Goal: Task Accomplishment & Management: Complete application form

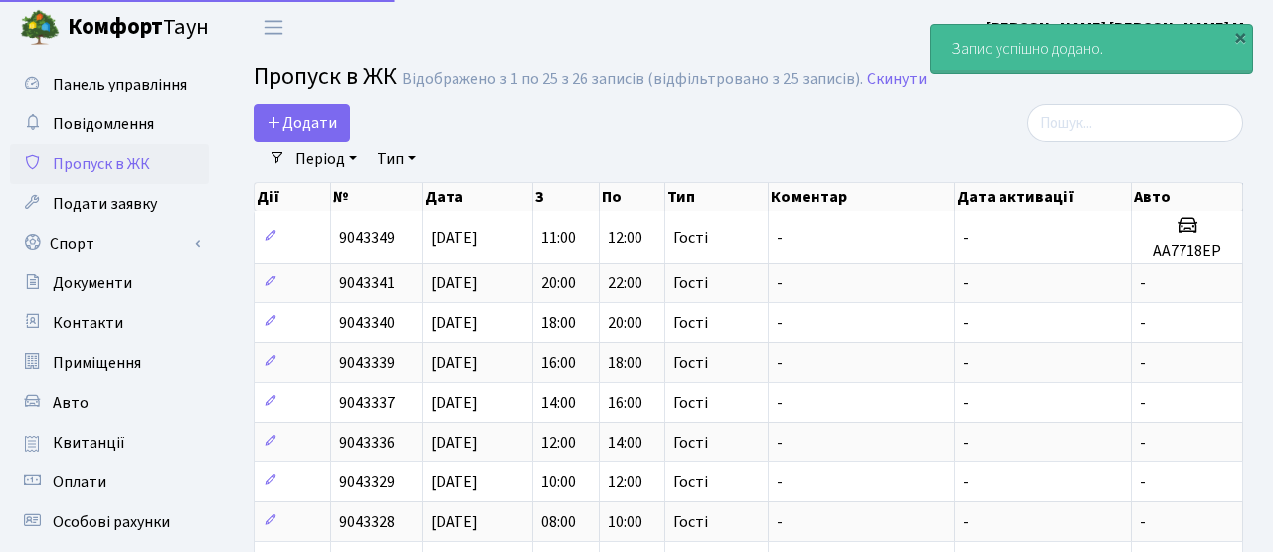
select select "25"
click at [294, 127] on span "Додати" at bounding box center [301, 123] width 71 height 22
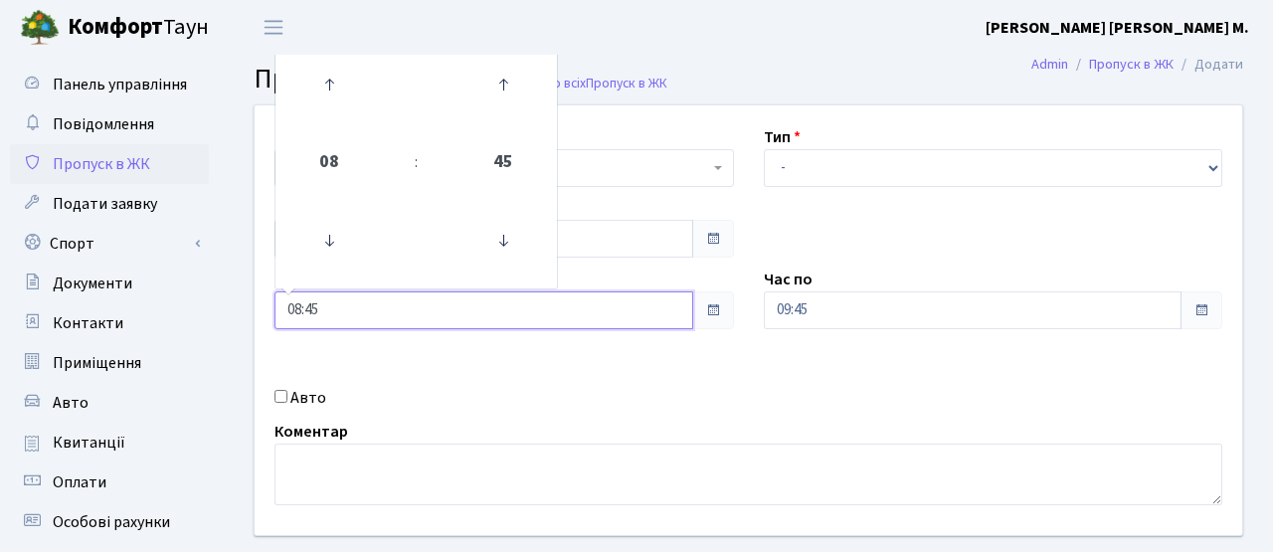
drag, startPoint x: 352, startPoint y: 312, endPoint x: 243, endPoint y: 311, distance: 109.4
click at [243, 311] on div "Квартира <b>КТ</b>&nbsp;&nbsp;&nbsp;&nbsp;7-353 <b>КТ</b>&nbsp;&nbsp;&nbsp;&nbs…" at bounding box center [748, 320] width 1017 height 430
type input "09:00"
click at [592, 395] on div "Авто" at bounding box center [503, 398] width 489 height 24
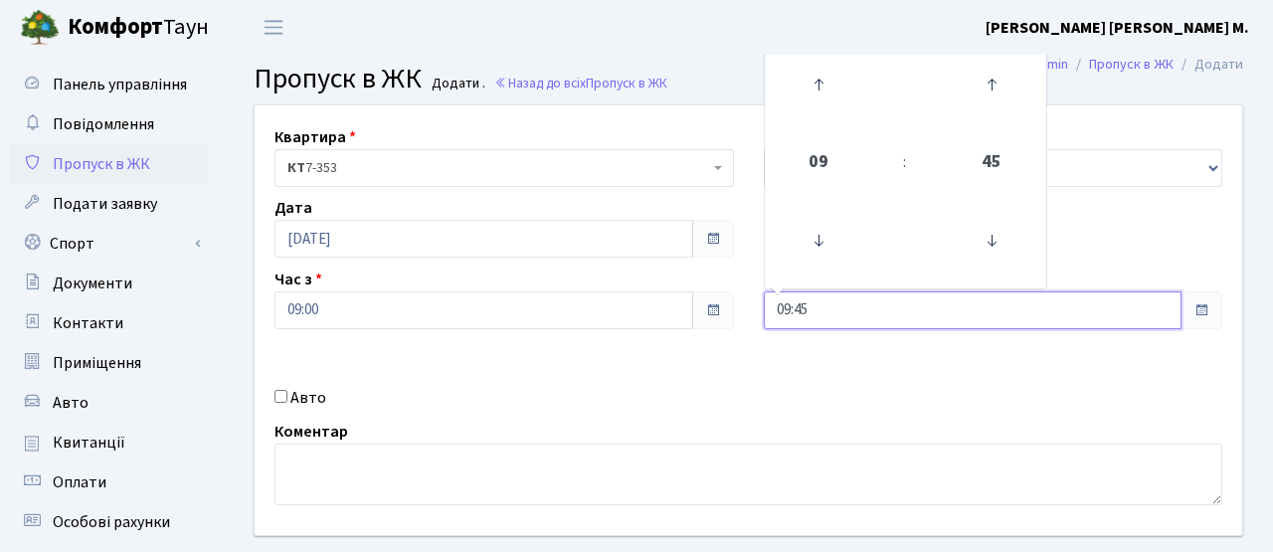
drag, startPoint x: 820, startPoint y: 313, endPoint x: 733, endPoint y: 312, distance: 87.5
click at [734, 313] on div "Квартира <b>КТ</b>&nbsp;&nbsp;&nbsp;&nbsp;7-353 <b>КТ</b>&nbsp;&nbsp;&nbsp;&nbs…" at bounding box center [748, 320] width 1017 height 430
type input "11:00"
click at [775, 378] on div "Квартира <b>КТ</b>&nbsp;&nbsp;&nbsp;&nbsp;7-353 <b>КТ</b>&nbsp;&nbsp;&nbsp;&nbs…" at bounding box center [748, 320] width 1017 height 430
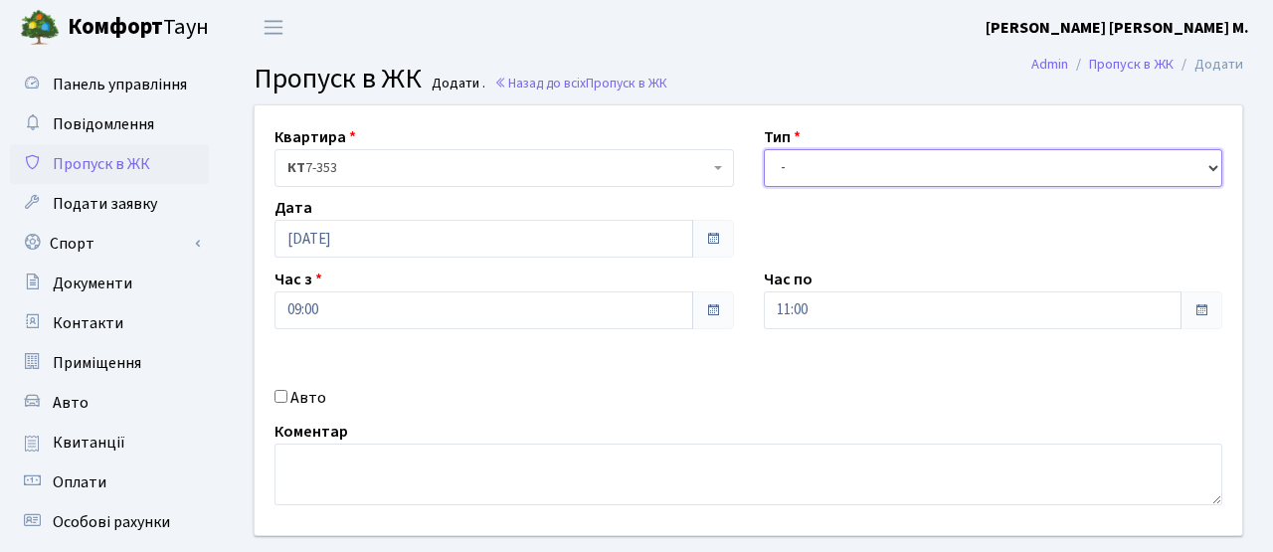
click at [798, 175] on select "- Доставка Таксі Гості Сервіс" at bounding box center [993, 168] width 459 height 38
select select "3"
click at [764, 149] on select "- Доставка Таксі Гості Сервіс" at bounding box center [993, 168] width 459 height 38
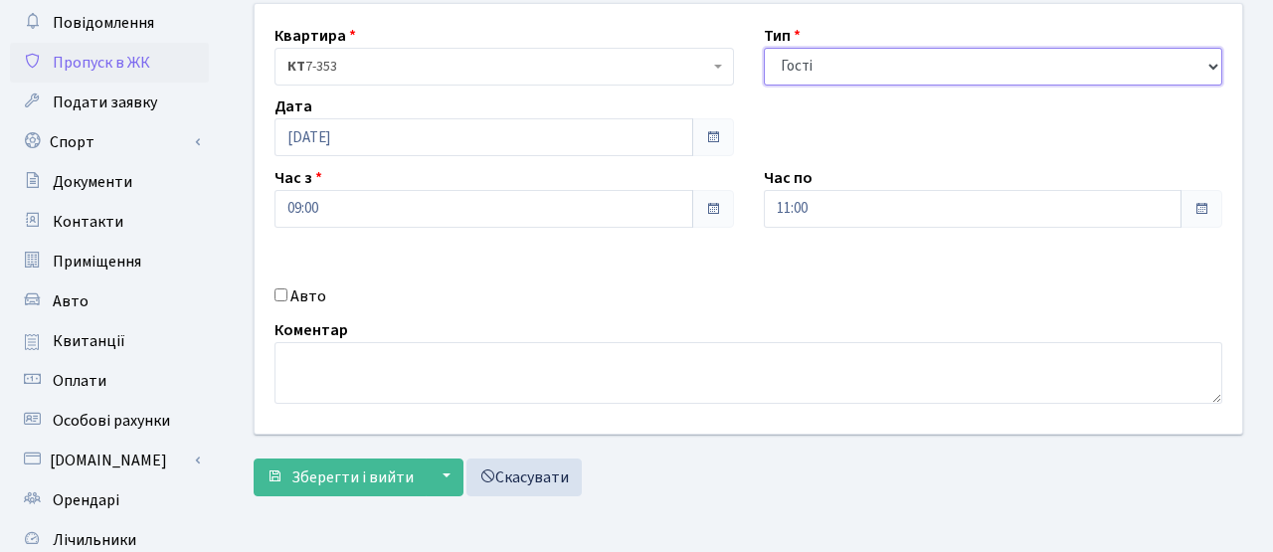
scroll to position [284, 0]
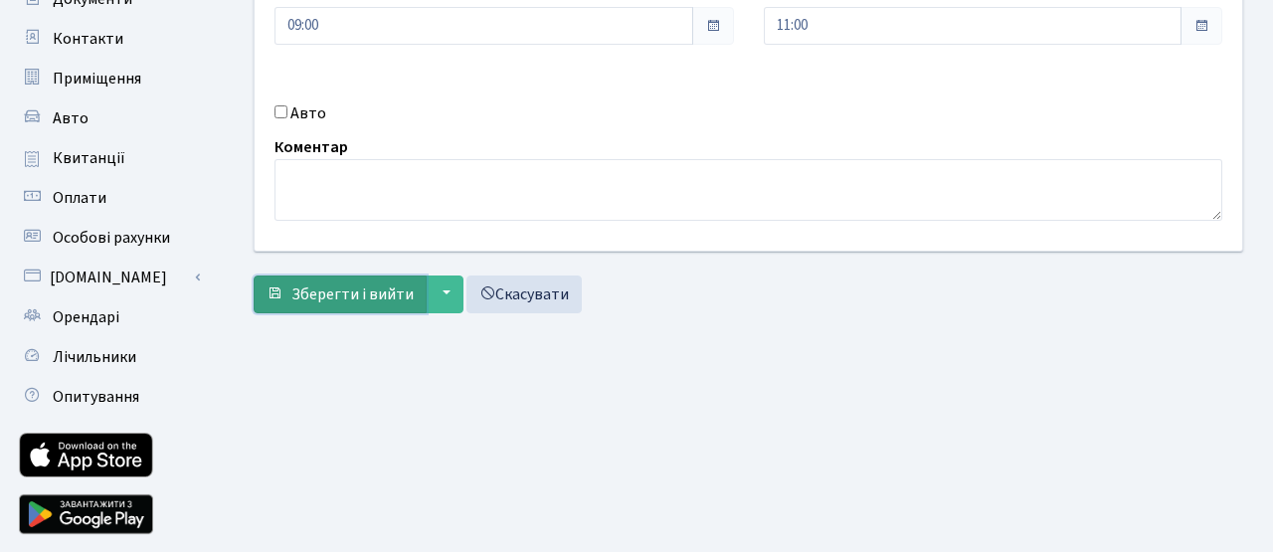
click at [358, 284] on span "Зберегти і вийти" at bounding box center [352, 294] width 122 height 22
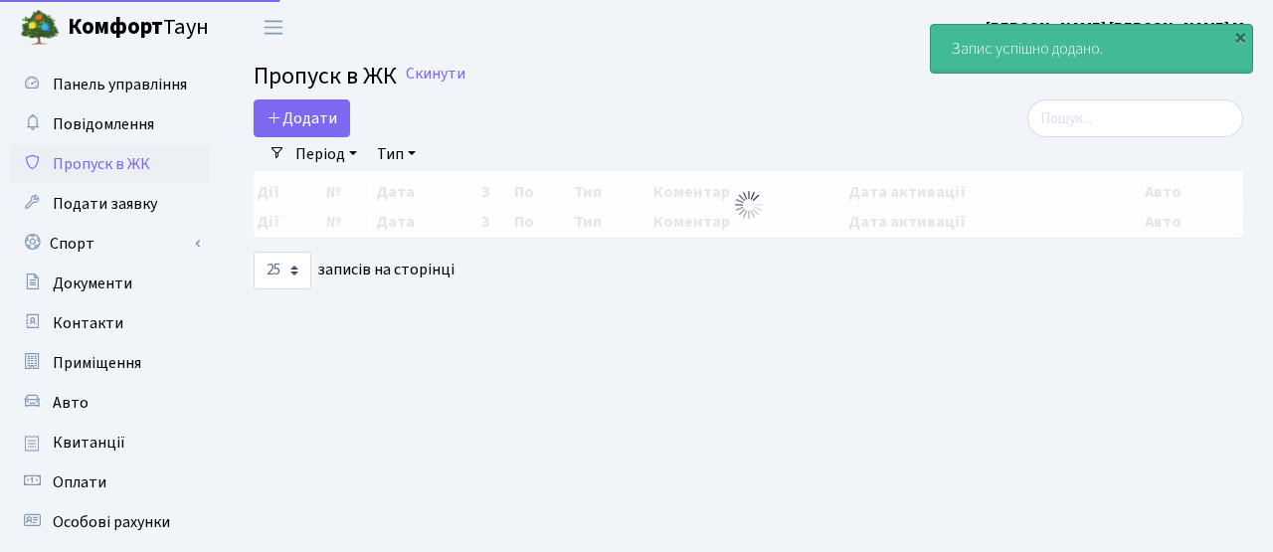
select select "25"
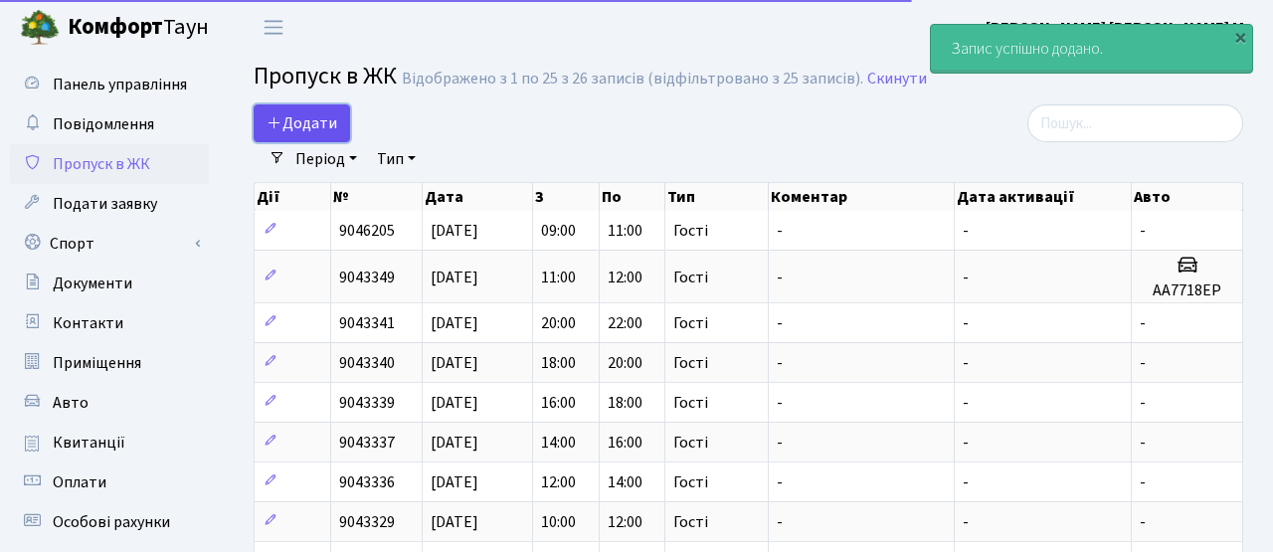
click at [302, 127] on span "Додати" at bounding box center [301, 123] width 71 height 22
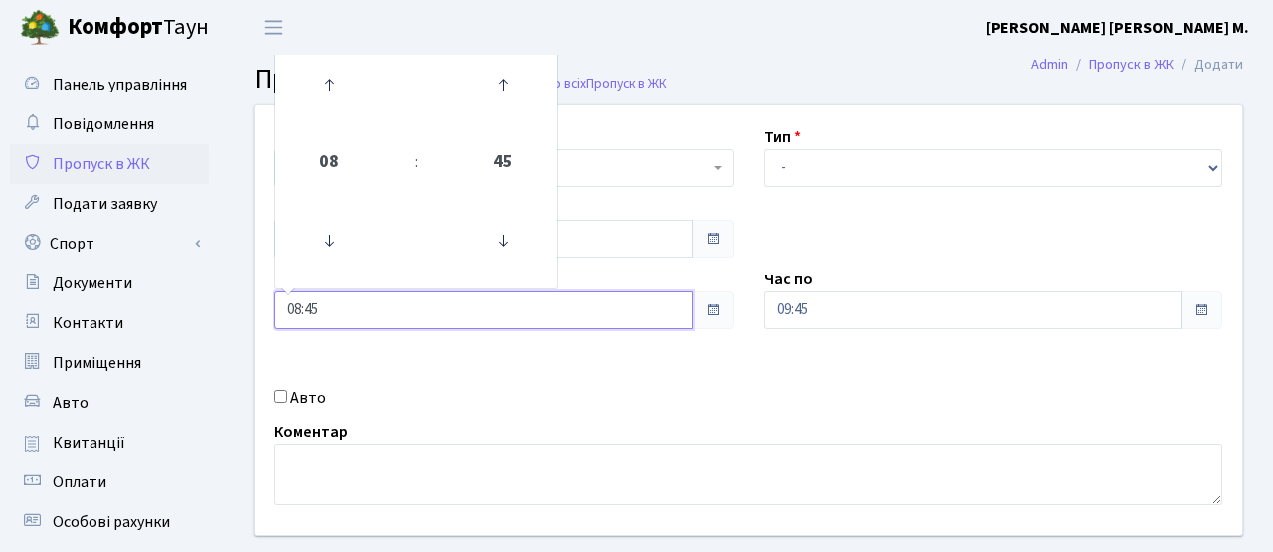
drag, startPoint x: 337, startPoint y: 303, endPoint x: 234, endPoint y: 294, distance: 103.8
click at [234, 294] on div "Квартира <b>КТ</b>&nbsp;&nbsp;&nbsp;&nbsp;7-353 <b>КТ</b>&nbsp;&nbsp;&nbsp;&nbs…" at bounding box center [748, 355] width 1049 height 503
type input "11:00"
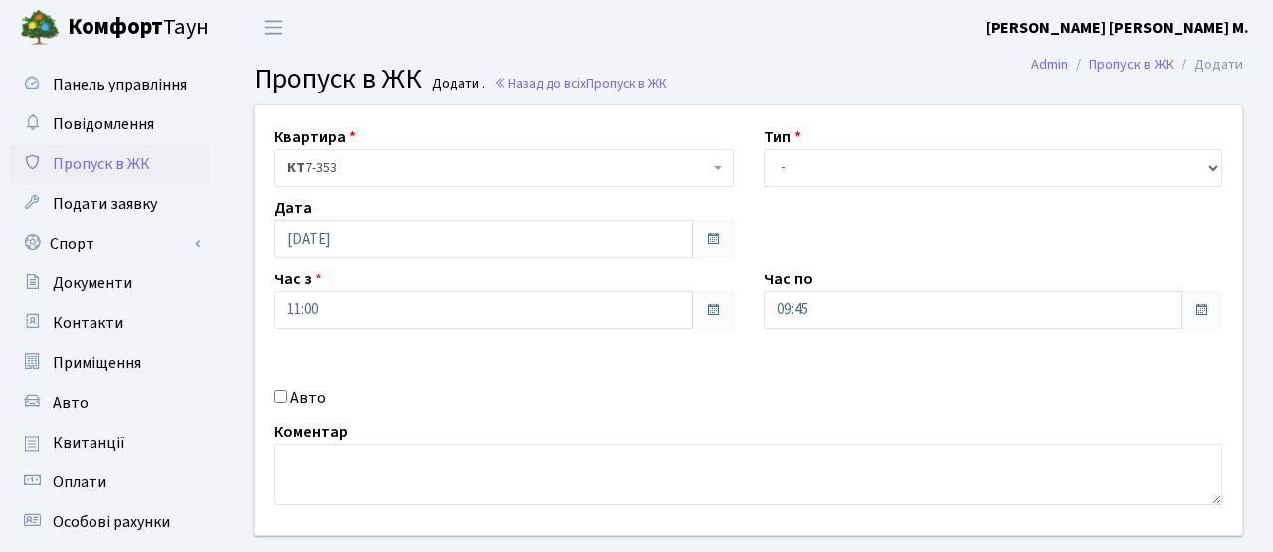
click at [468, 381] on div "Квартира <b>КТ</b>&nbsp;&nbsp;&nbsp;&nbsp;7-353 <b>КТ</b>&nbsp;&nbsp;&nbsp;&nbs…" at bounding box center [748, 320] width 1017 height 430
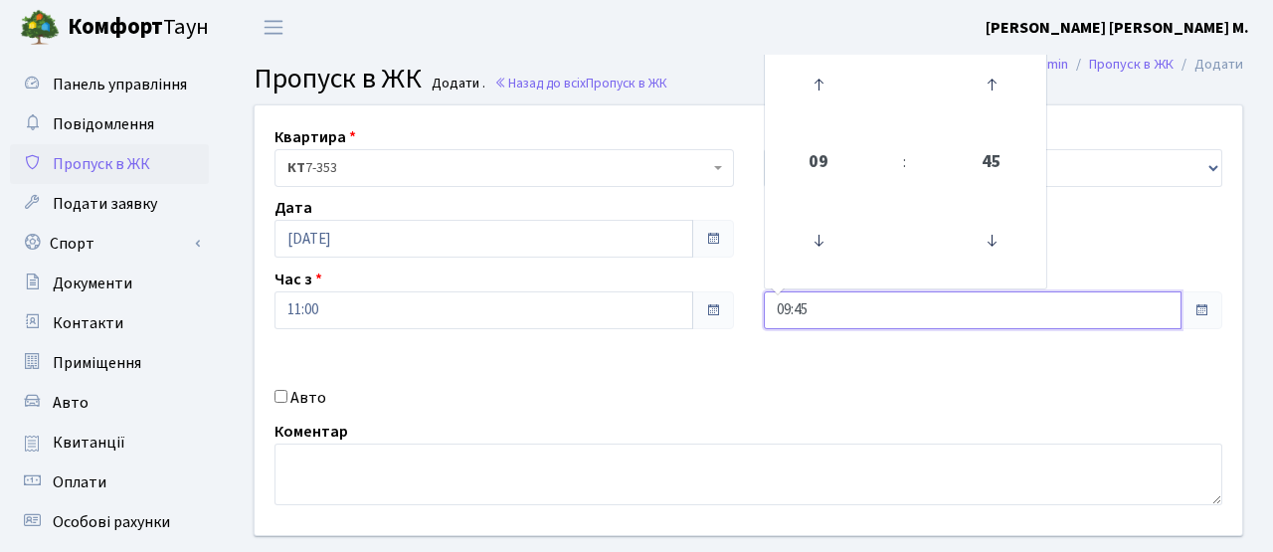
drag, startPoint x: 817, startPoint y: 307, endPoint x: 701, endPoint y: 293, distance: 117.2
click at [701, 293] on div "Квартира <b>КТ</b>&nbsp;&nbsp;&nbsp;&nbsp;7-353 <b>КТ</b>&nbsp;&nbsp;&nbsp;&nbs…" at bounding box center [748, 320] width 1017 height 430
type input "13:00"
click at [733, 393] on div "Авто" at bounding box center [503, 398] width 489 height 24
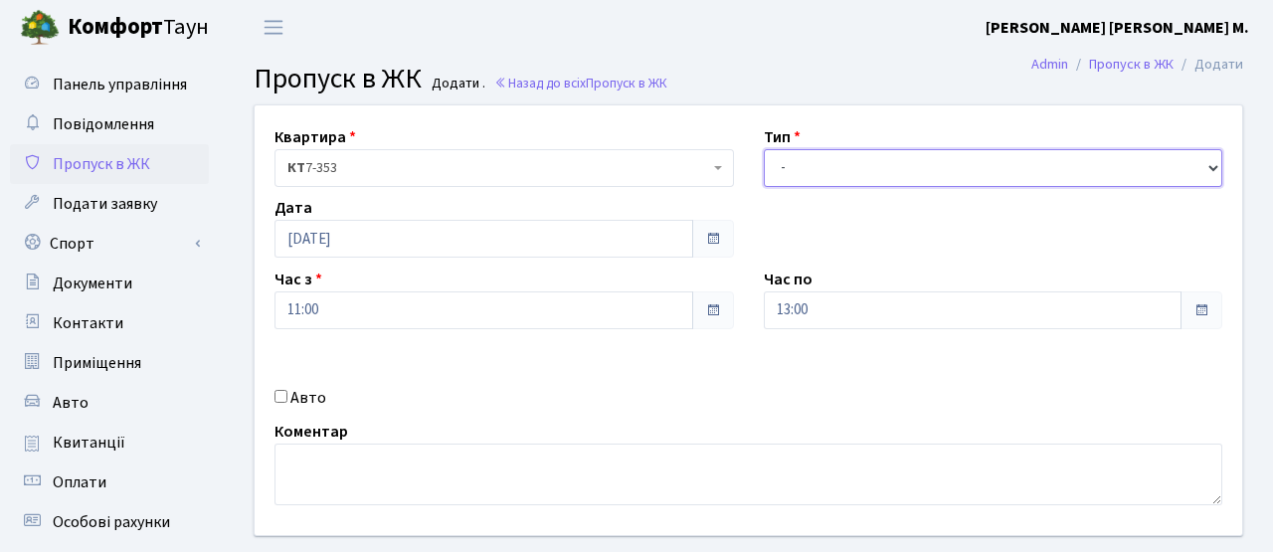
click at [842, 166] on select "- Доставка Таксі Гості Сервіс" at bounding box center [993, 168] width 459 height 38
select select "3"
click at [764, 149] on select "- Доставка Таксі Гості Сервіс" at bounding box center [993, 168] width 459 height 38
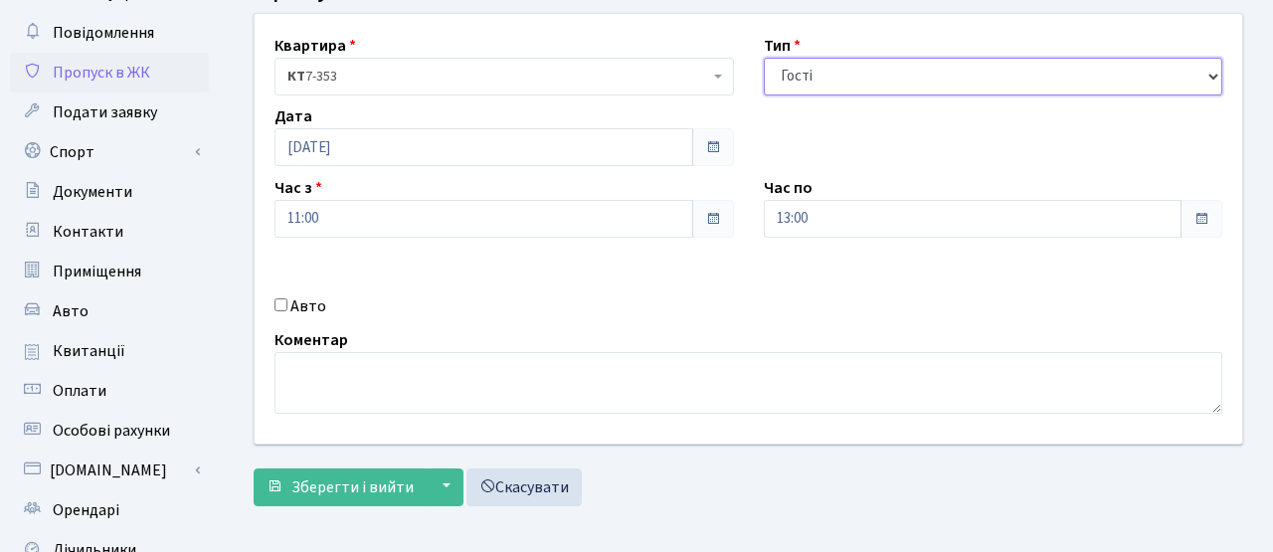
scroll to position [187, 0]
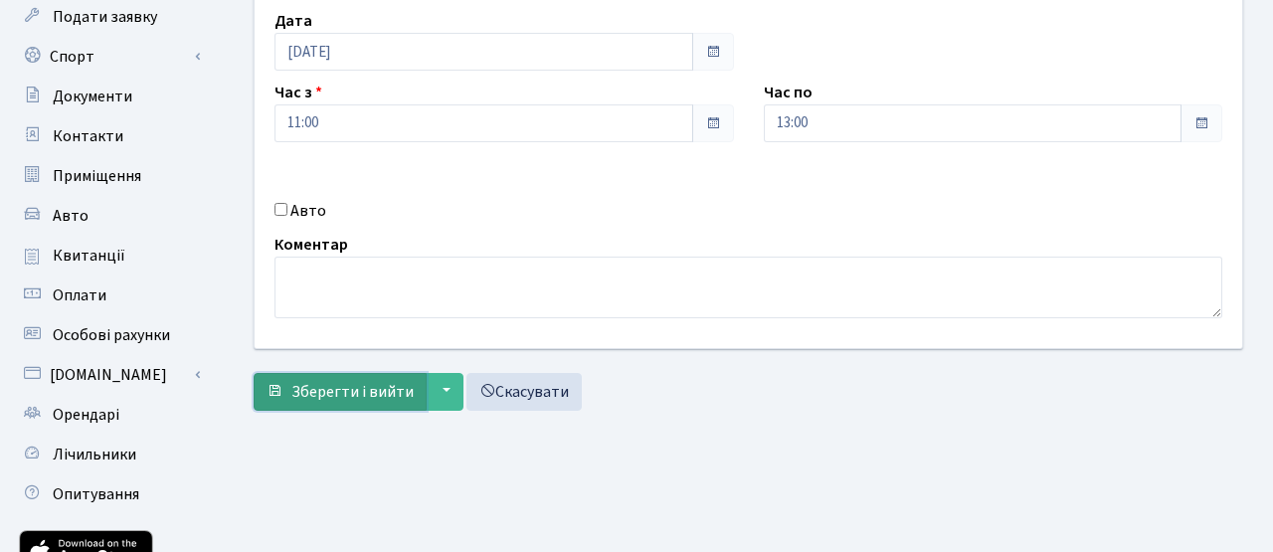
click at [372, 390] on span "Зберегти і вийти" at bounding box center [352, 392] width 122 height 22
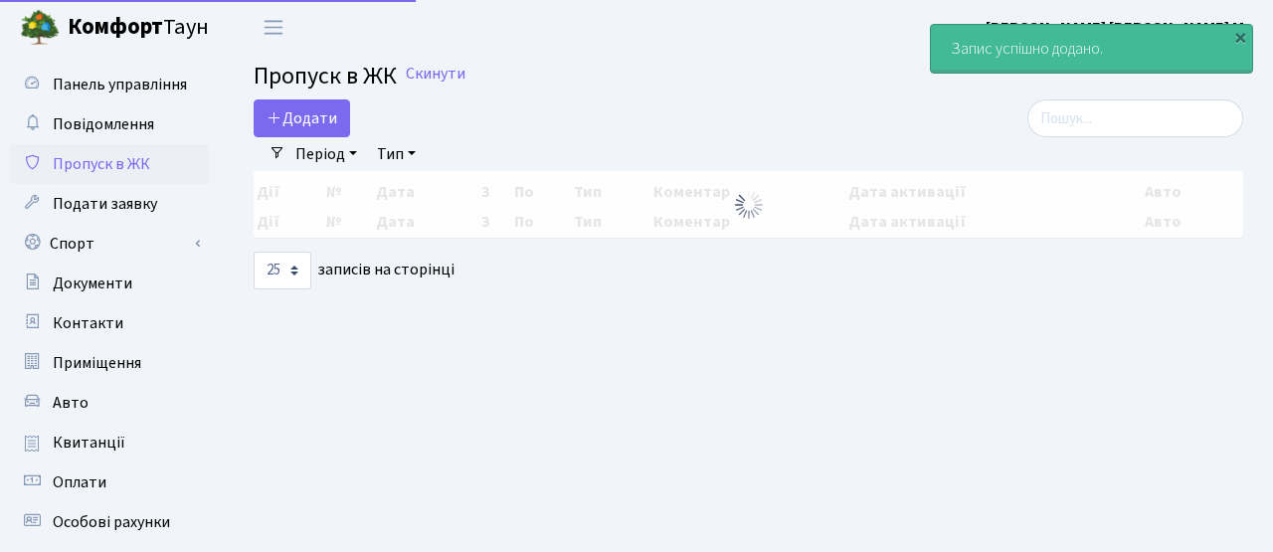
select select "25"
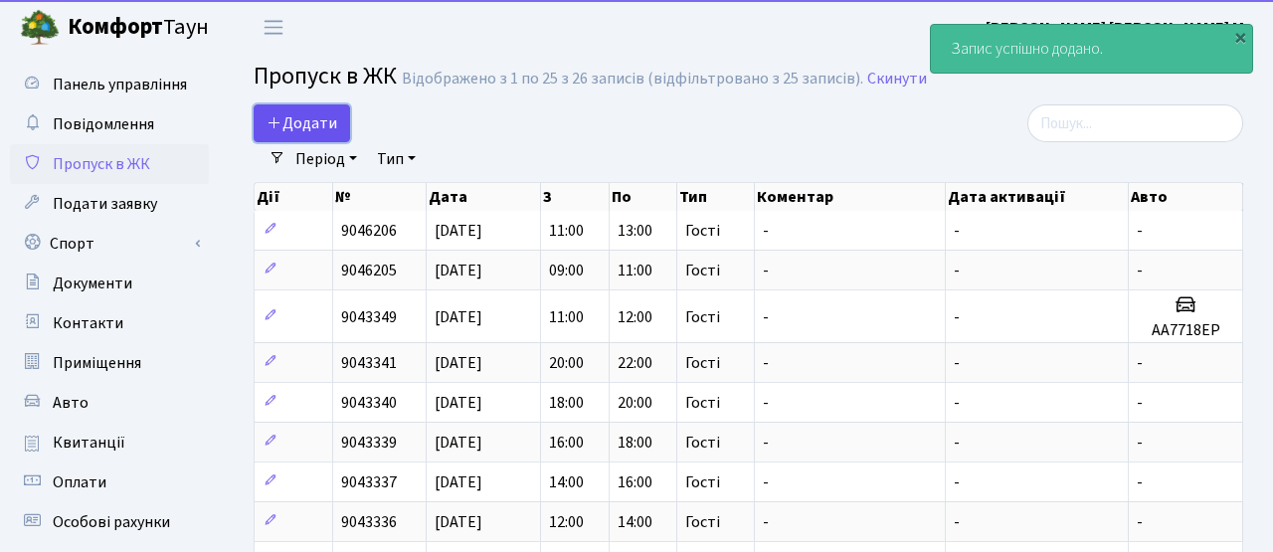
click at [302, 123] on span "Додати" at bounding box center [301, 123] width 71 height 22
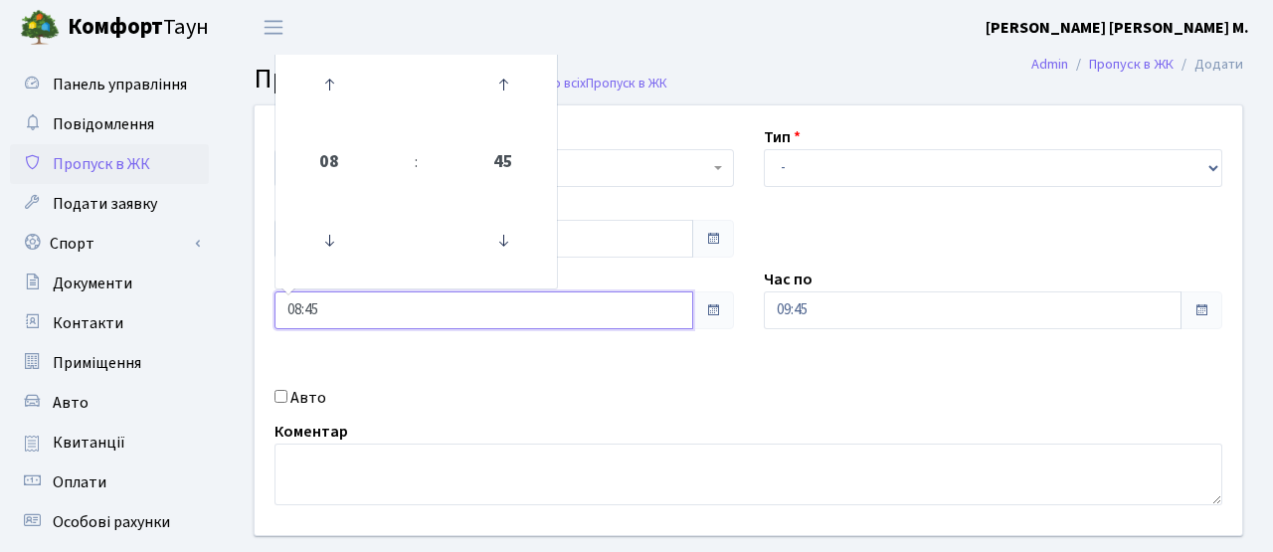
drag, startPoint x: 328, startPoint y: 309, endPoint x: 222, endPoint y: 304, distance: 106.5
click at [222, 304] on div "Панель управління Повідомлення Пропуск в ЖК Подати заявку Спорт Бронювання Скар…" at bounding box center [636, 450] width 1273 height 790
type input "13:00"
click at [511, 430] on div "Коментар" at bounding box center [747, 463] width 977 height 86
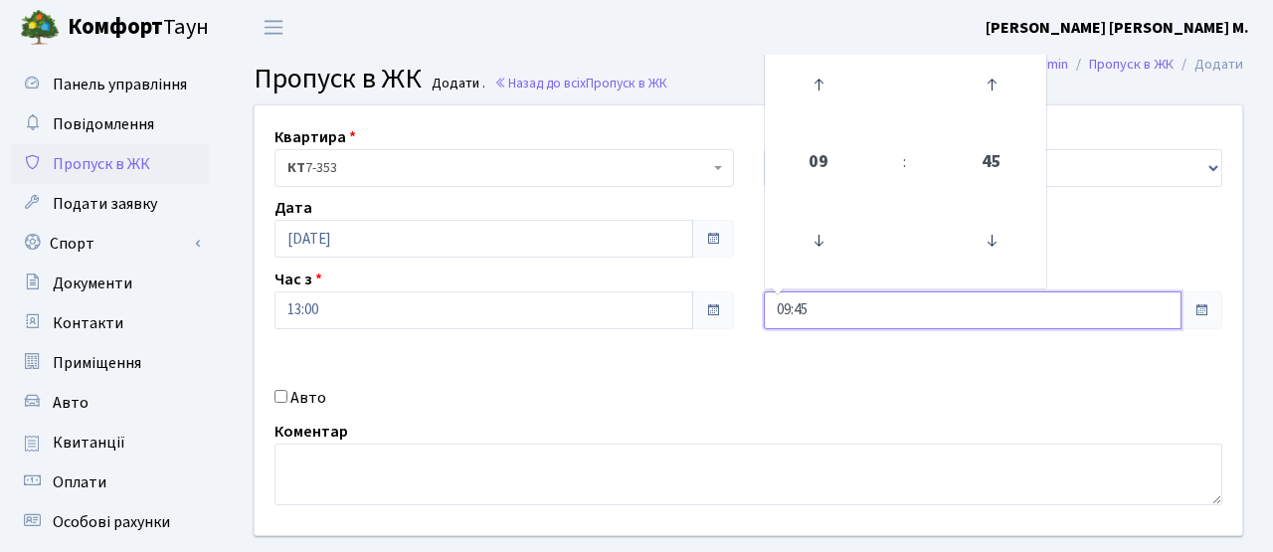
drag, startPoint x: 847, startPoint y: 302, endPoint x: 693, endPoint y: 295, distance: 154.3
click at [693, 295] on div "Квартира <b>КТ</b>&nbsp;&nbsp;&nbsp;&nbsp;7-353 <b>КТ</b>&nbsp;&nbsp;&nbsp;&nbs…" at bounding box center [748, 320] width 1017 height 430
type input "15:00"
click at [808, 378] on div "Квартира <b>КТ</b>&nbsp;&nbsp;&nbsp;&nbsp;7-353 <b>КТ</b>&nbsp;&nbsp;&nbsp;&nbs…" at bounding box center [748, 320] width 1017 height 430
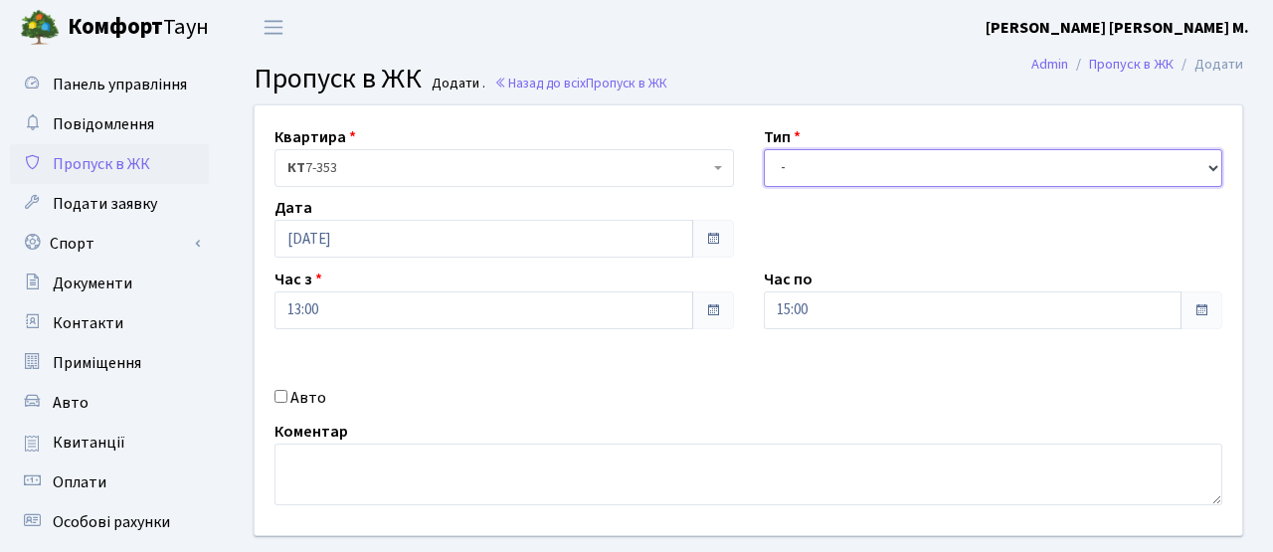
click at [806, 175] on select "- Доставка Таксі Гості Сервіс" at bounding box center [993, 168] width 459 height 38
select select "3"
click at [764, 149] on select "- Доставка Таксі Гості Сервіс" at bounding box center [993, 168] width 459 height 38
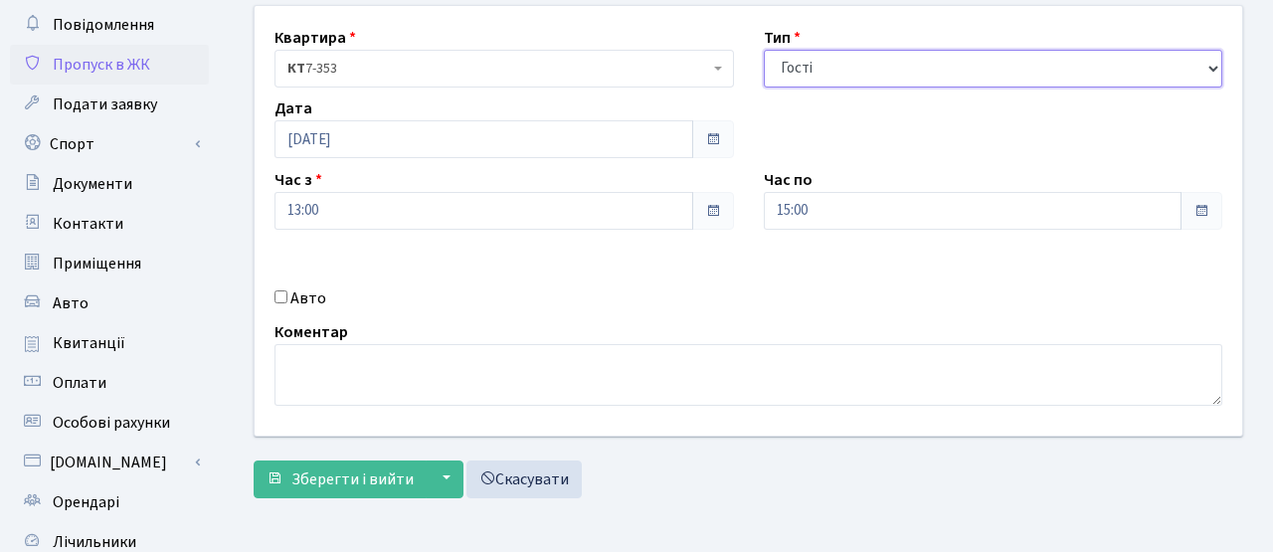
scroll to position [267, 0]
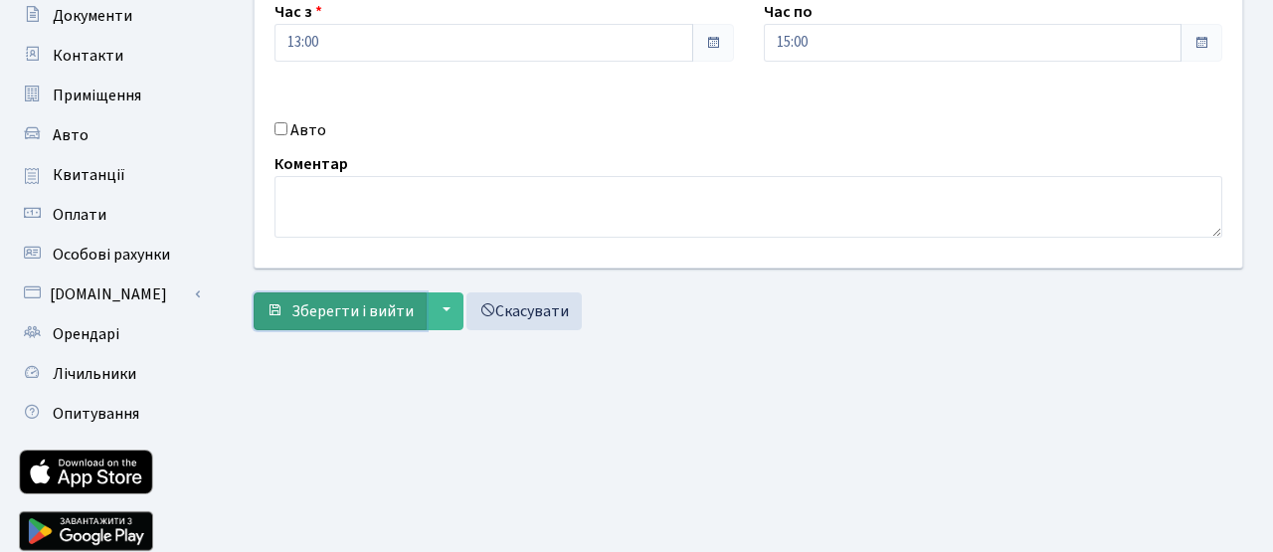
click at [320, 313] on span "Зберегти і вийти" at bounding box center [352, 311] width 122 height 22
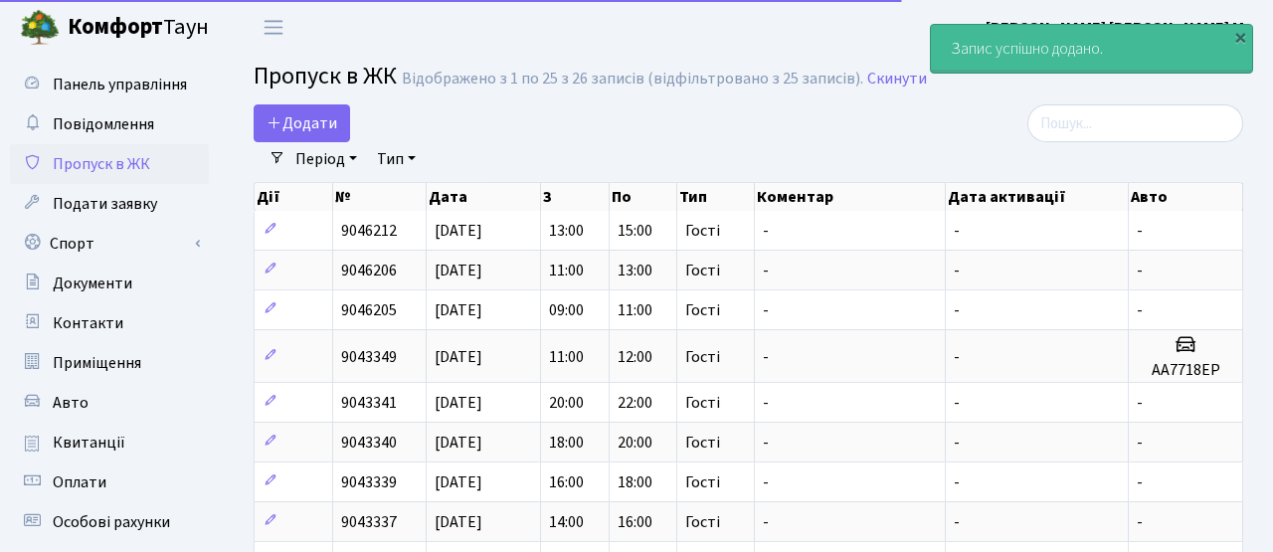
select select "25"
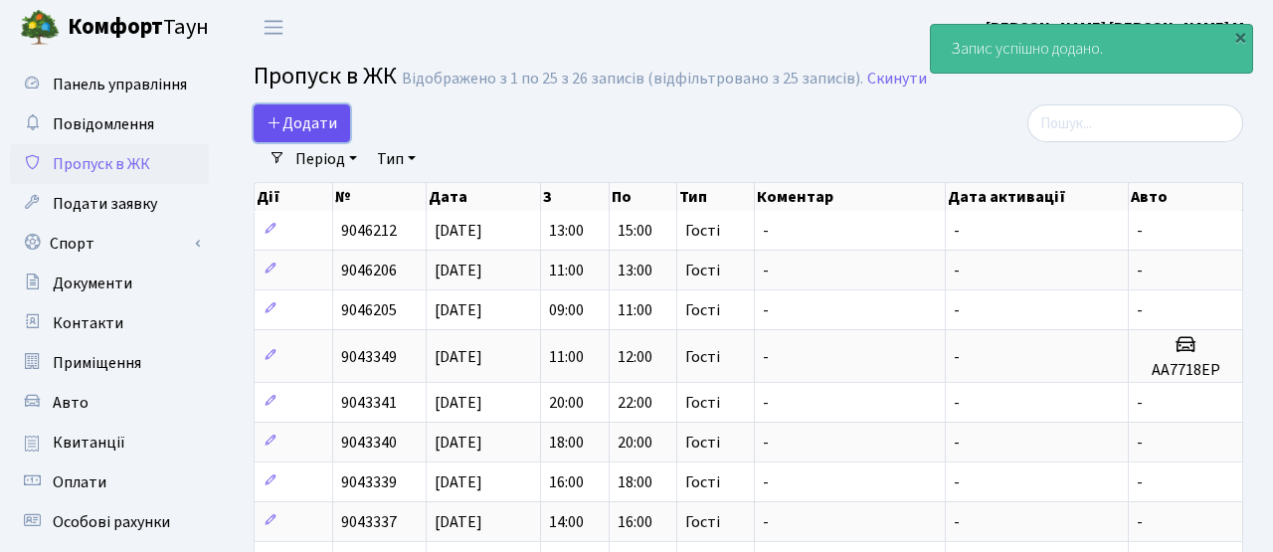
click at [332, 116] on span "Додати" at bounding box center [301, 123] width 71 height 22
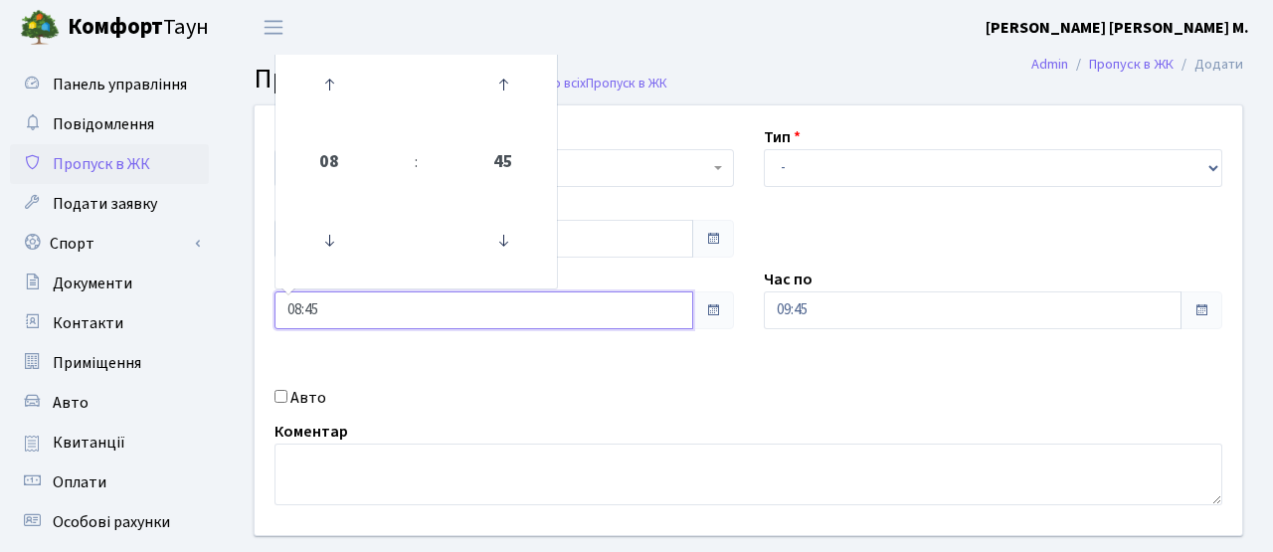
drag, startPoint x: 326, startPoint y: 304, endPoint x: 214, endPoint y: 280, distance: 114.9
click at [214, 280] on div "Панель управління Повідомлення Пропуск в ЖК Подати заявку Спорт Бронювання Скар…" at bounding box center [636, 450] width 1273 height 790
type input "15:00"
click at [587, 375] on div "Квартира <b>КТ</b>&nbsp;&nbsp;&nbsp;&nbsp;7-353 <b>КТ</b>&nbsp;&nbsp;&nbsp;&nbs…" at bounding box center [748, 320] width 1017 height 430
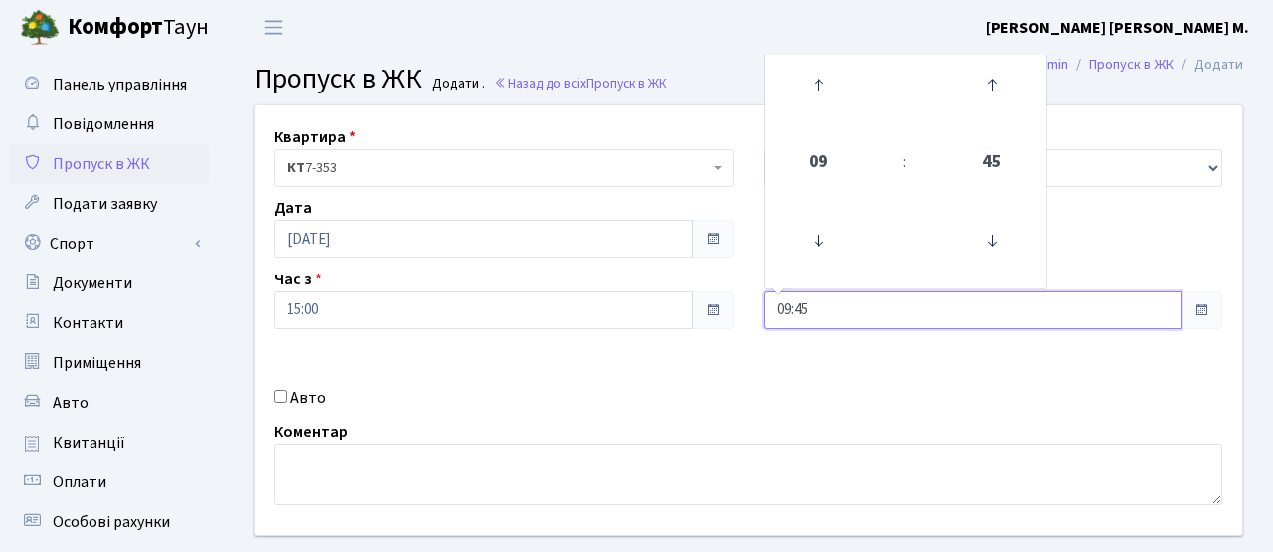
drag, startPoint x: 837, startPoint y: 311, endPoint x: 706, endPoint y: 307, distance: 131.3
click at [706, 307] on div "Квартира <b>КТ</b>&nbsp;&nbsp;&nbsp;&nbsp;7-353 <b>КТ</b>&nbsp;&nbsp;&nbsp;&nbs…" at bounding box center [748, 320] width 1017 height 430
type input "17:00"
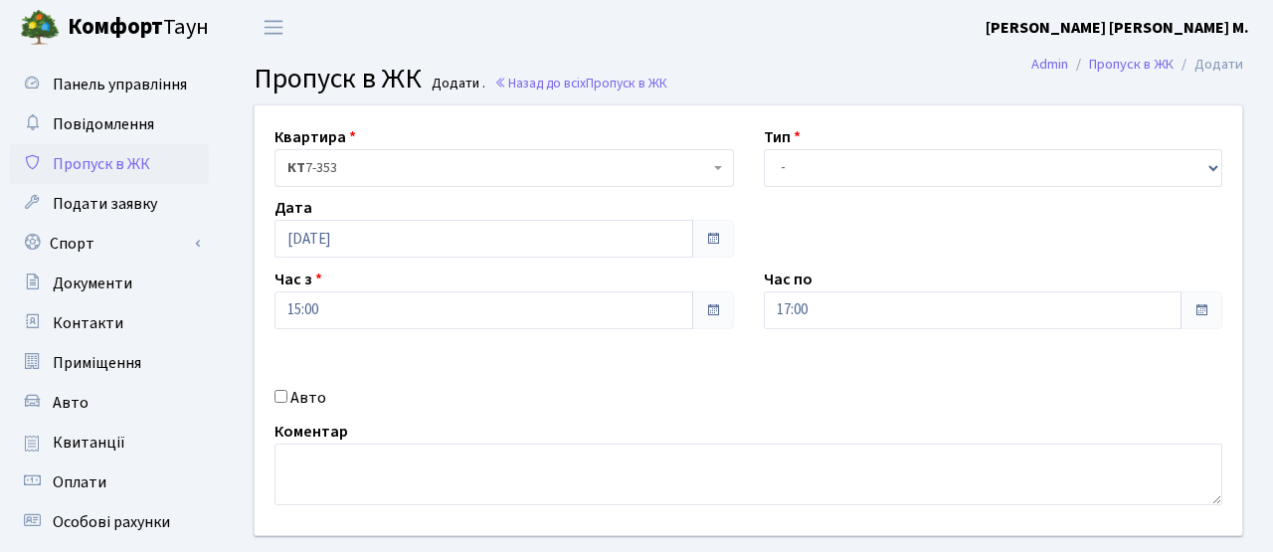
click at [739, 332] on div "Квартира <b>КТ</b>&nbsp;&nbsp;&nbsp;&nbsp;7-353 <b>КТ</b>&nbsp;&nbsp;&nbsp;&nbs…" at bounding box center [748, 320] width 1017 height 430
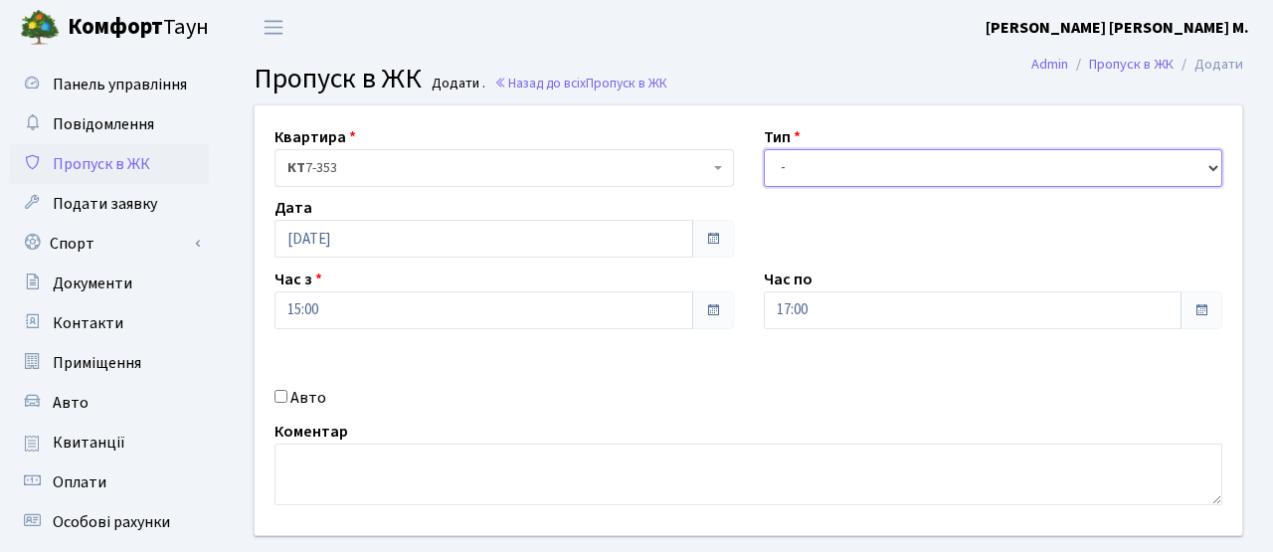
click at [817, 159] on select "- Доставка Таксі Гості Сервіс" at bounding box center [993, 168] width 459 height 38
select select "3"
click at [764, 149] on select "- Доставка Таксі Гості Сервіс" at bounding box center [993, 168] width 459 height 38
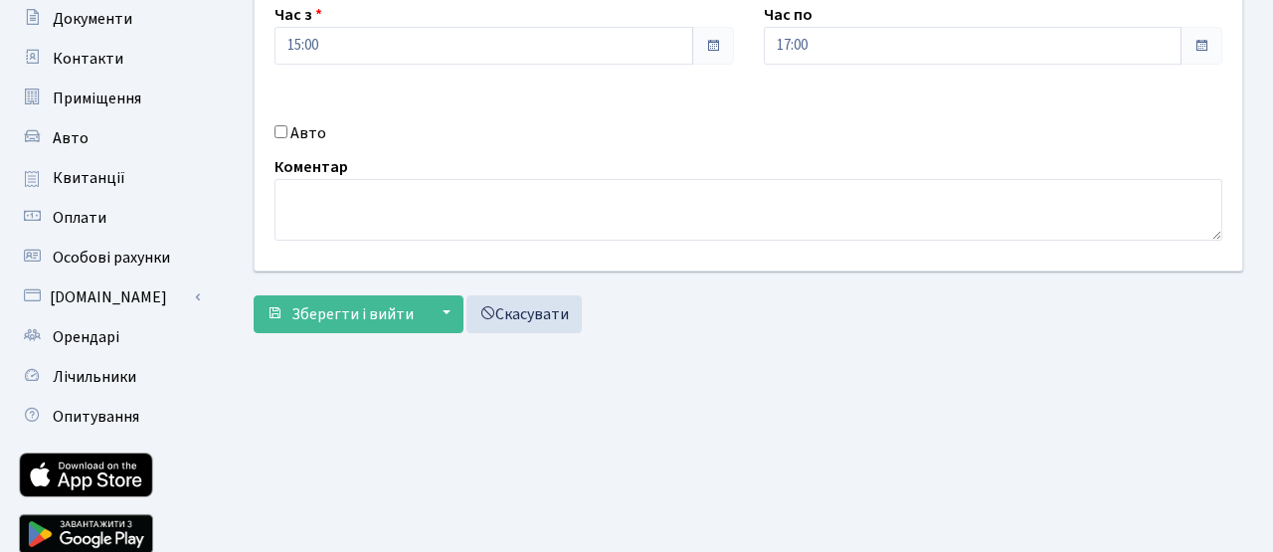
scroll to position [343, 0]
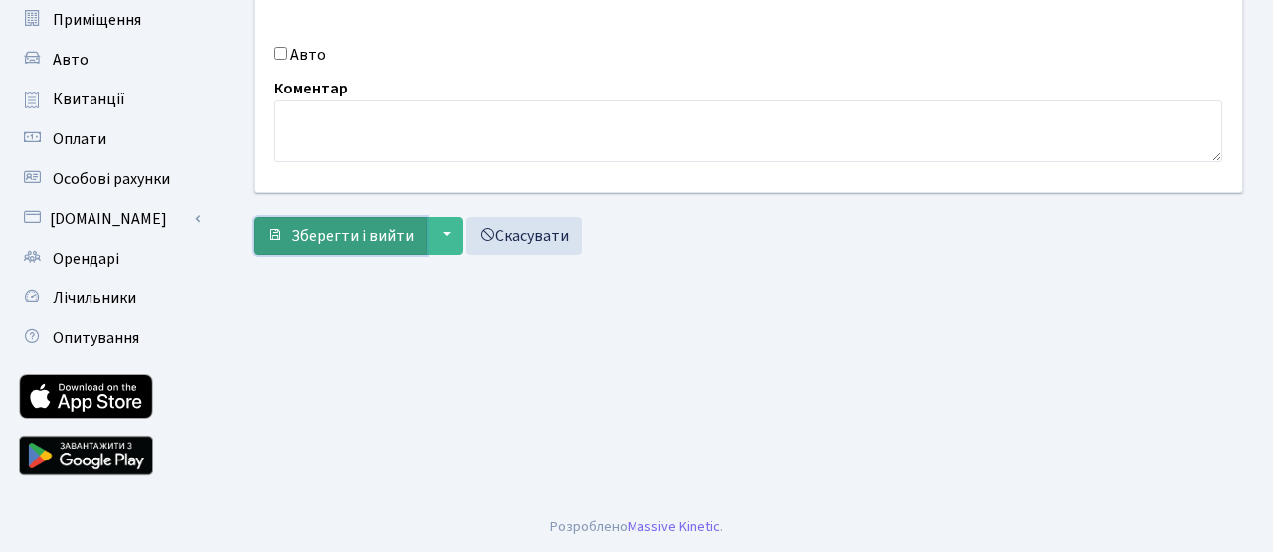
click at [383, 221] on button "Зберегти і вийти" at bounding box center [340, 236] width 173 height 38
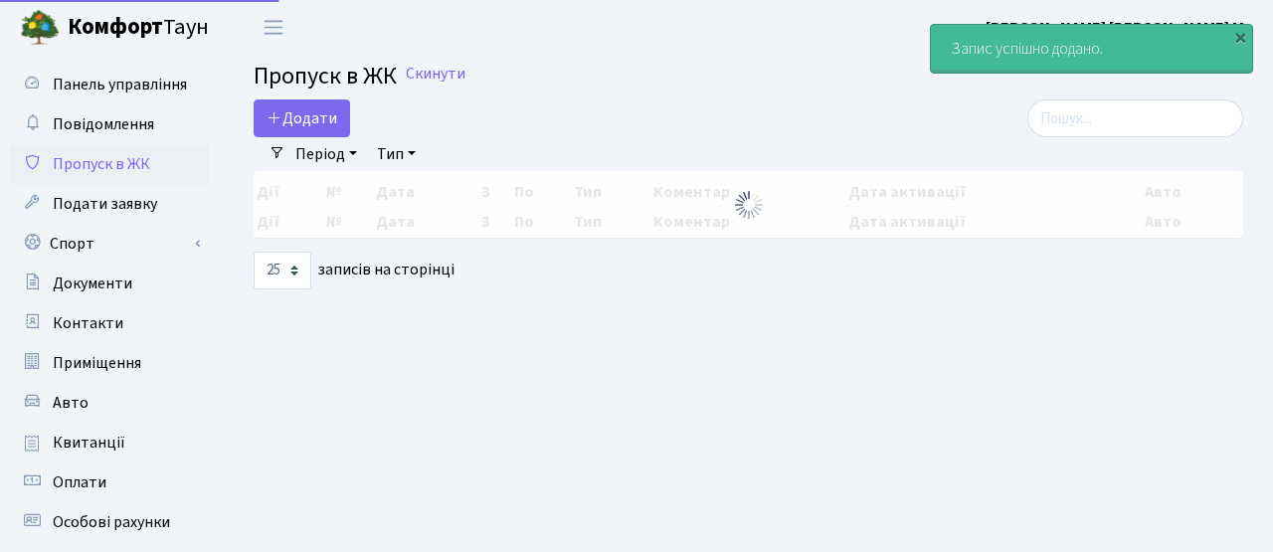
select select "25"
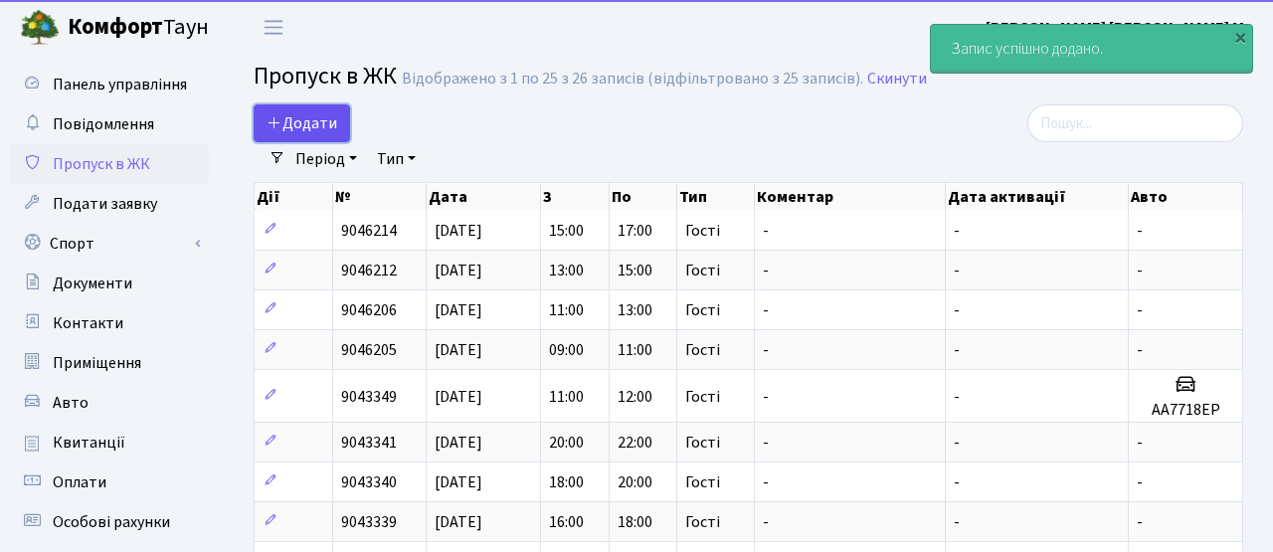
click at [305, 115] on span "Додати" at bounding box center [301, 123] width 71 height 22
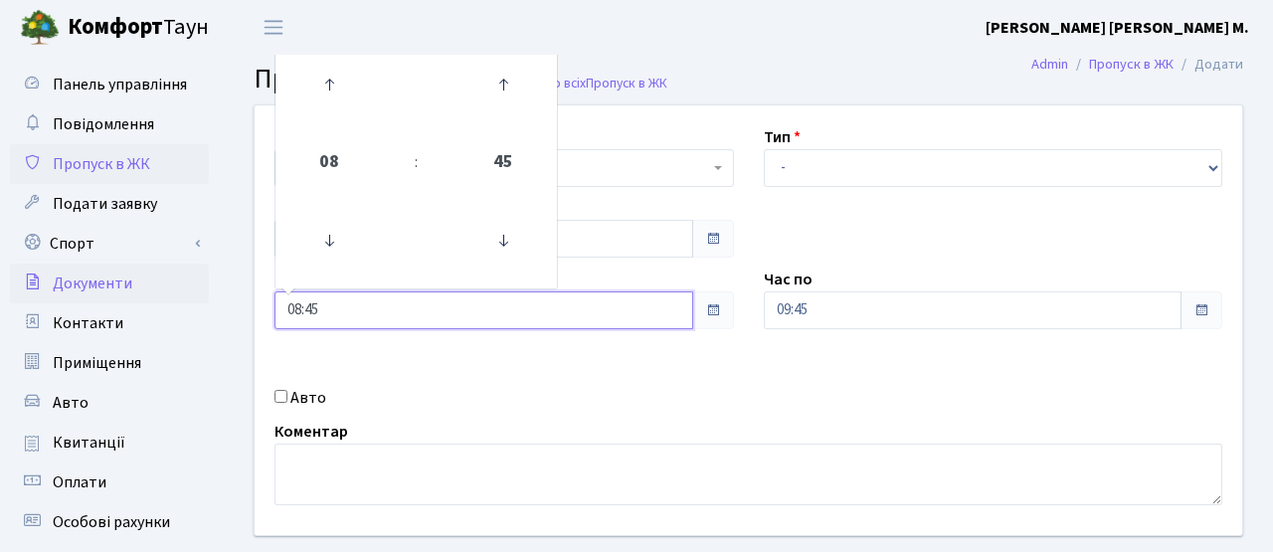
drag, startPoint x: 337, startPoint y: 308, endPoint x: 199, endPoint y: 285, distance: 140.1
click at [200, 286] on div "Панель управління Повідомлення Пропуск в ЖК Подати заявку Спорт Бронювання Скар…" at bounding box center [636, 450] width 1273 height 790
type input "17:00"
click at [611, 382] on div "Квартира <b>КТ</b>&nbsp;&nbsp;&nbsp;&nbsp;7-353 <b>КТ</b>&nbsp;&nbsp;&nbsp;&nbs…" at bounding box center [748, 320] width 1017 height 430
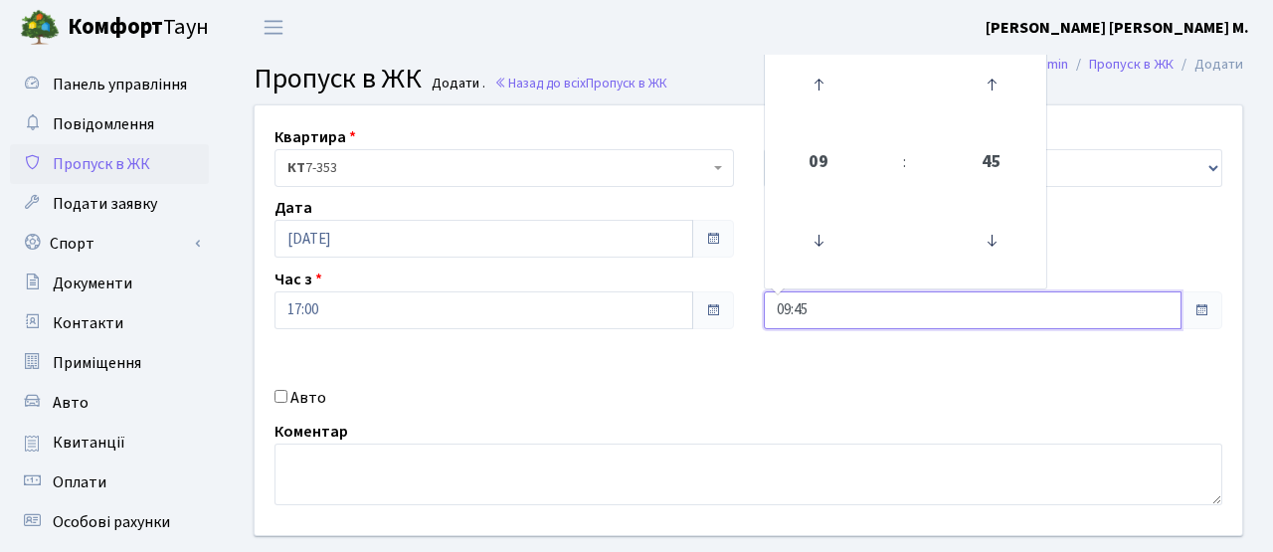
drag, startPoint x: 821, startPoint y: 318, endPoint x: 700, endPoint y: 317, distance: 121.3
click at [700, 317] on div "Квартира <b>КТ</b>&nbsp;&nbsp;&nbsp;&nbsp;7-353 <b>КТ</b>&nbsp;&nbsp;&nbsp;&nbs…" at bounding box center [748, 320] width 1017 height 430
type input "19:00"
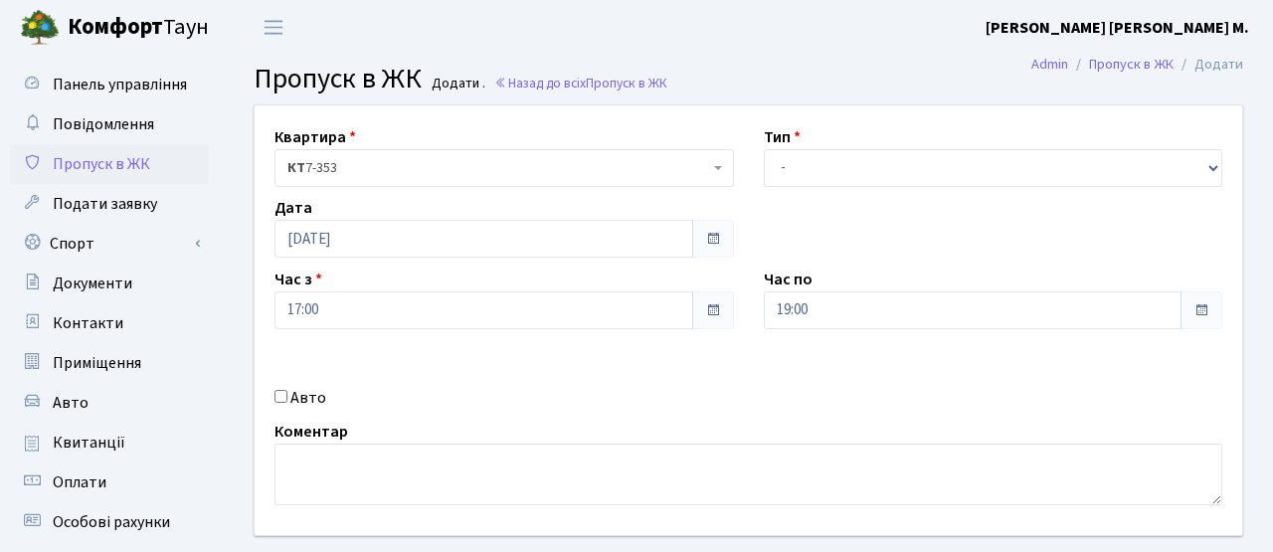
click at [686, 362] on div "Квартира <b>КТ</b>&nbsp;&nbsp;&nbsp;&nbsp;7-353 <b>КТ</b>&nbsp;&nbsp;&nbsp;&nbs…" at bounding box center [748, 320] width 1017 height 430
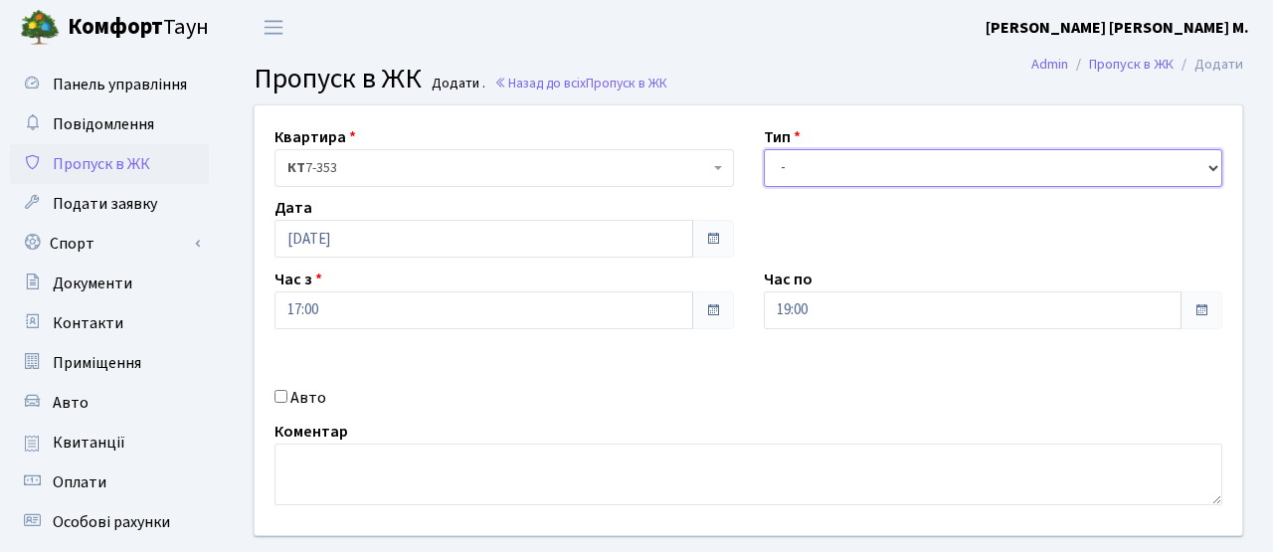
click at [834, 159] on select "- Доставка Таксі Гості Сервіс" at bounding box center [993, 168] width 459 height 38
select select "3"
click at [764, 149] on select "- Доставка Таксі Гості Сервіс" at bounding box center [993, 168] width 459 height 38
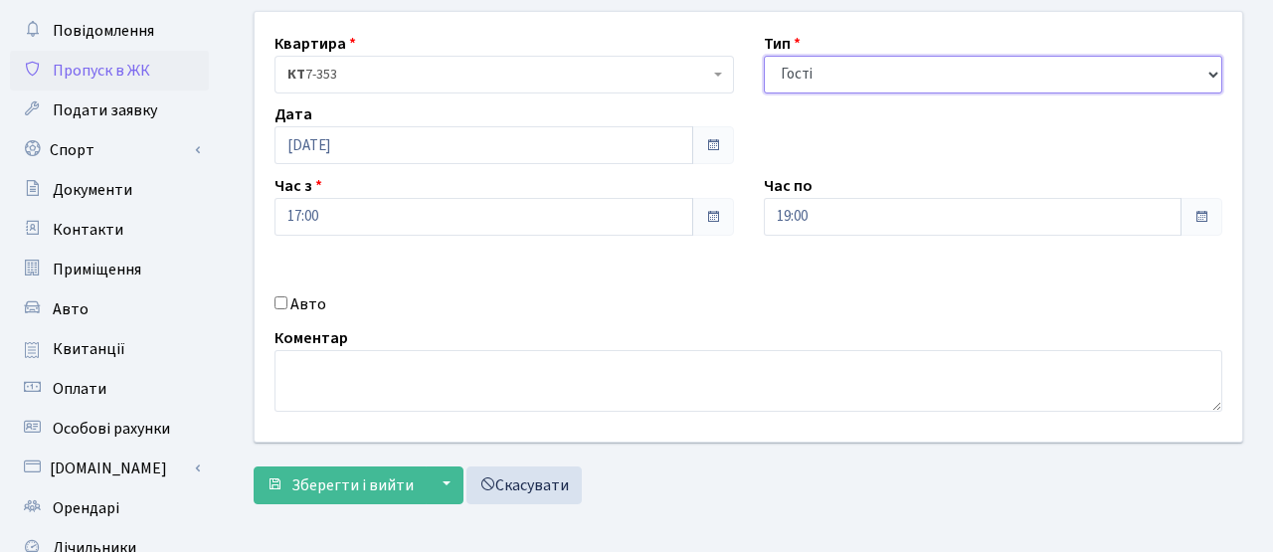
scroll to position [295, 0]
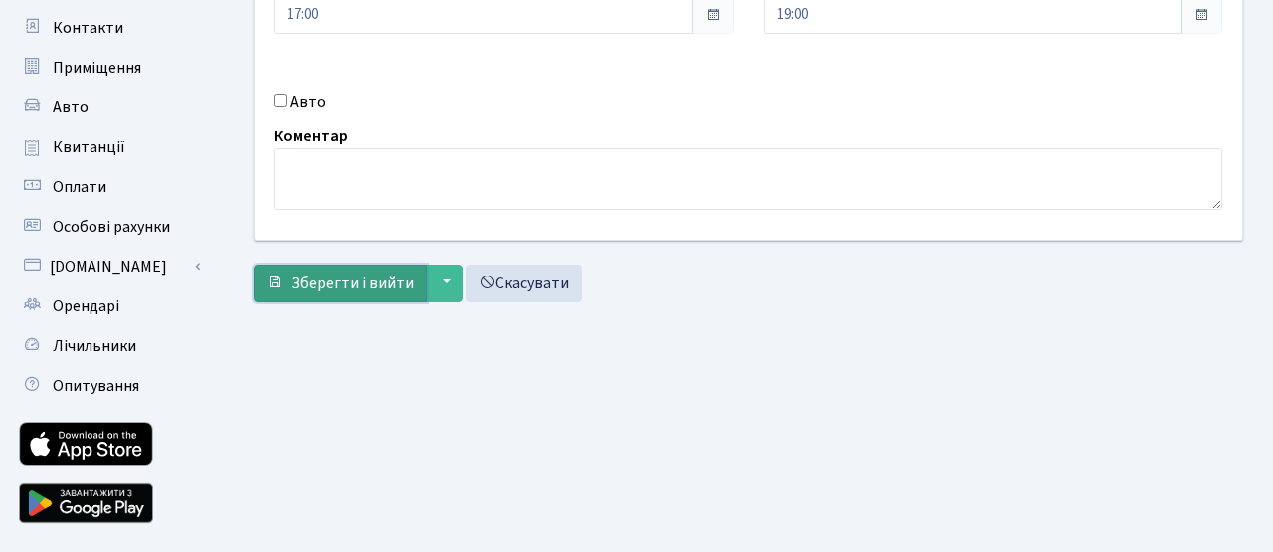
click at [370, 290] on span "Зберегти і вийти" at bounding box center [352, 283] width 122 height 22
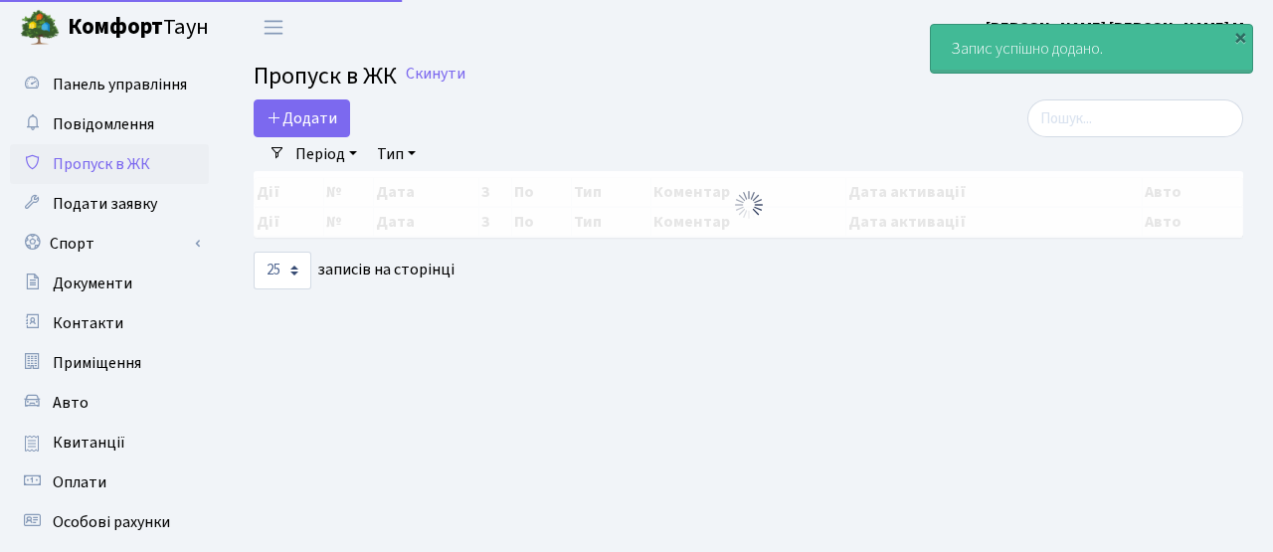
select select "25"
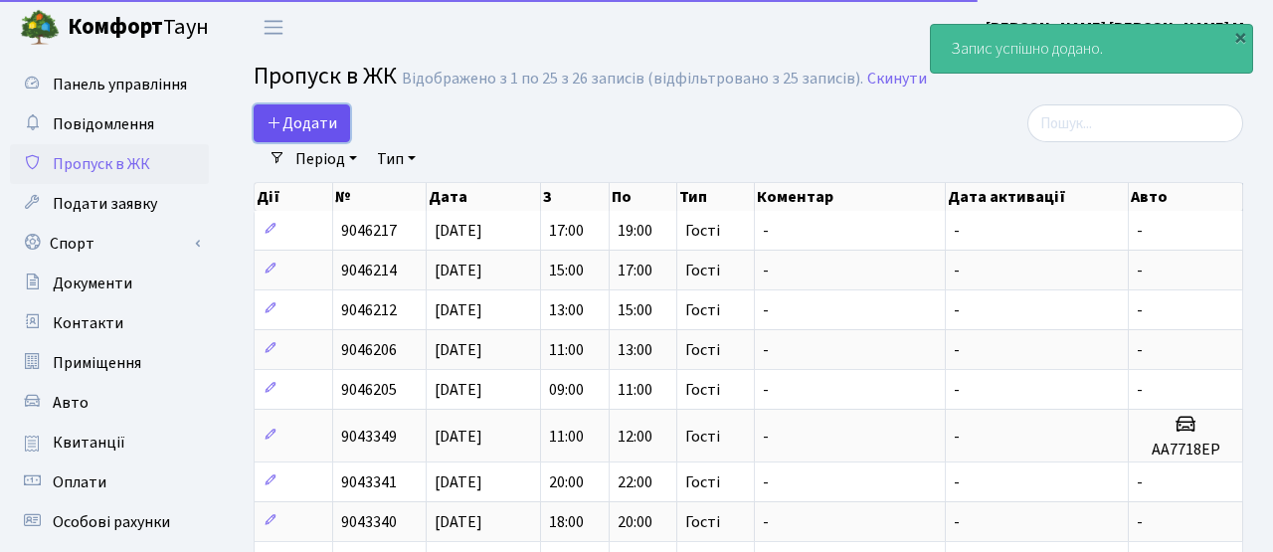
click at [301, 120] on span "Додати" at bounding box center [301, 123] width 71 height 22
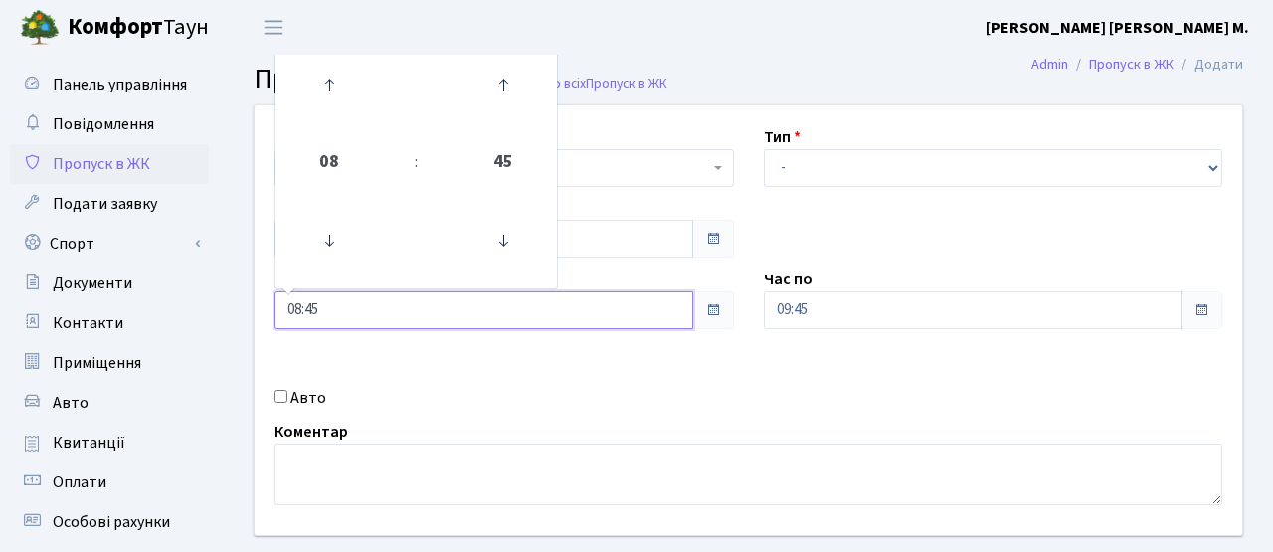
drag, startPoint x: 334, startPoint y: 303, endPoint x: 225, endPoint y: 297, distance: 109.5
click at [225, 297] on div "Квартира <b>КТ</b>&nbsp;&nbsp;&nbsp;&nbsp;7-353 <b>КТ</b>&nbsp;&nbsp;&nbsp;&nbs…" at bounding box center [748, 355] width 1049 height 503
type input "19:00"
click at [779, 391] on div "Квартира <b>КТ</b>&nbsp;&nbsp;&nbsp;&nbsp;7-353 <b>КТ</b>&nbsp;&nbsp;&nbsp;&nbs…" at bounding box center [748, 320] width 1017 height 430
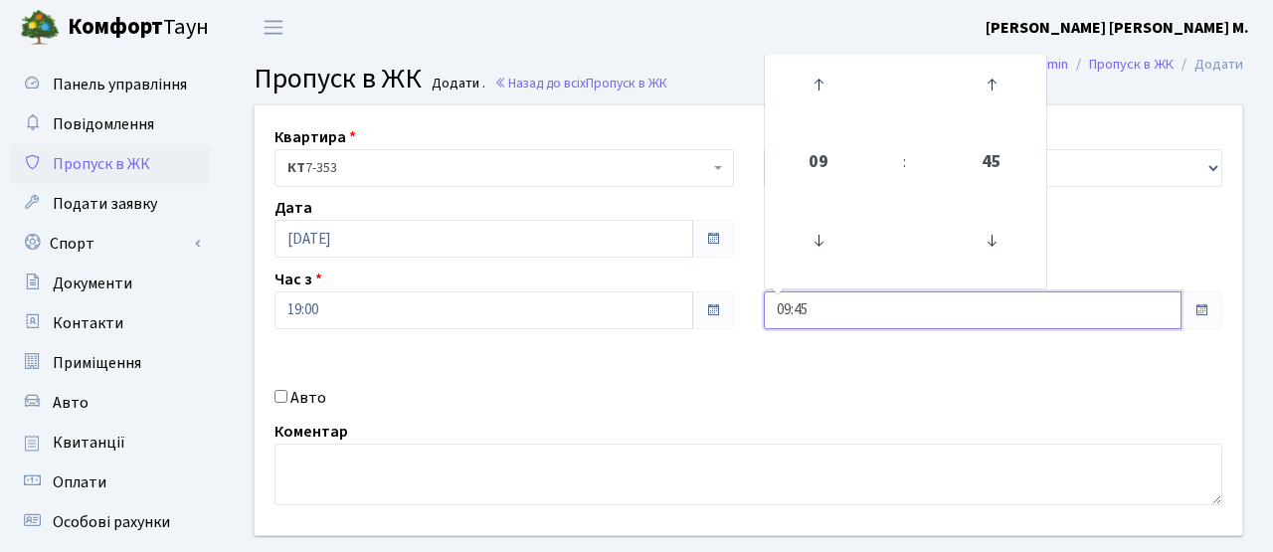
drag, startPoint x: 820, startPoint y: 301, endPoint x: 702, endPoint y: 298, distance: 118.4
click at [702, 298] on div "Квартира <b>КТ</b>&nbsp;&nbsp;&nbsp;&nbsp;7-353 <b>КТ</b>&nbsp;&nbsp;&nbsp;&nbs…" at bounding box center [748, 320] width 1017 height 430
type input "21:30"
click at [677, 416] on div "Квартира <b>КТ</b>&nbsp;&nbsp;&nbsp;&nbsp;7-353 <b>КТ</b>&nbsp;&nbsp;&nbsp;&nbs…" at bounding box center [748, 320] width 1017 height 430
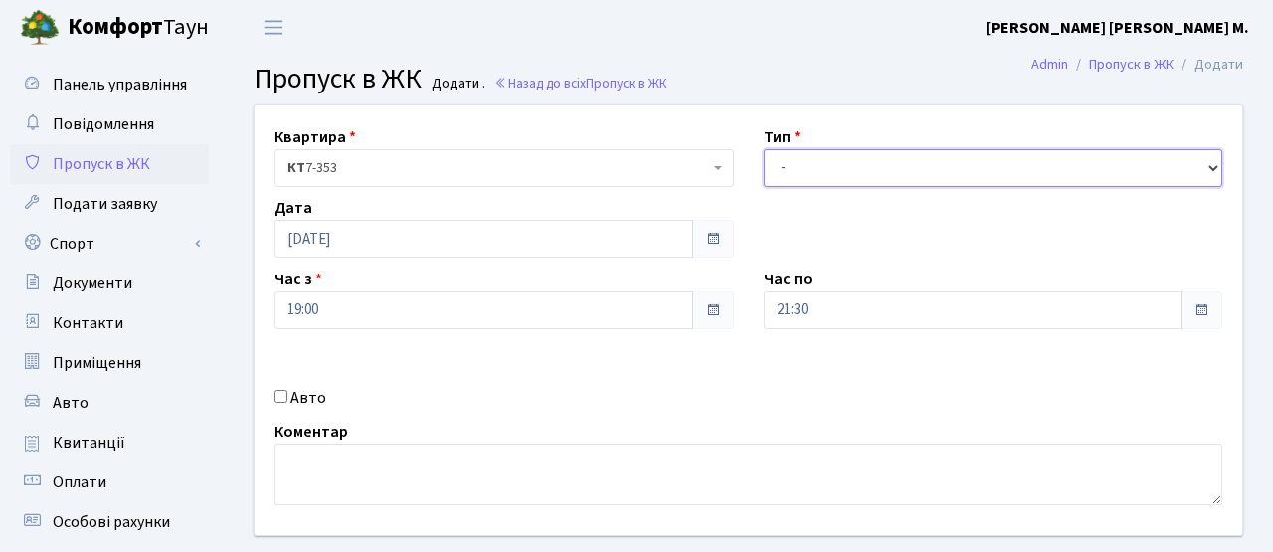
click at [799, 167] on select "- Доставка Таксі Гості Сервіс" at bounding box center [993, 168] width 459 height 38
select select "3"
click at [764, 149] on select "- Доставка Таксі Гості Сервіс" at bounding box center [993, 168] width 459 height 38
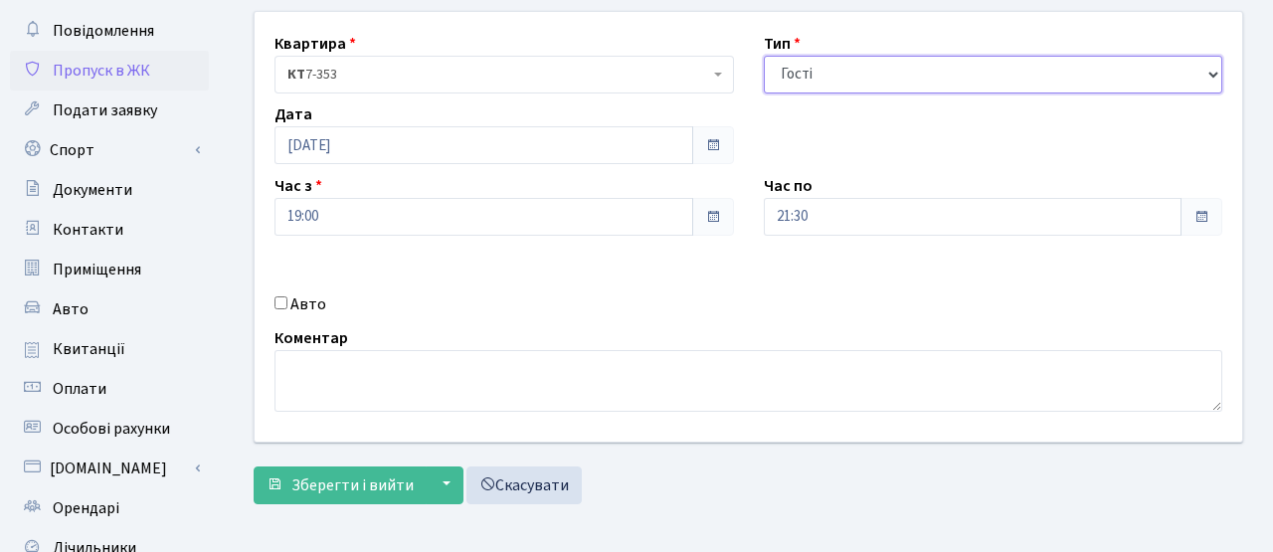
scroll to position [273, 0]
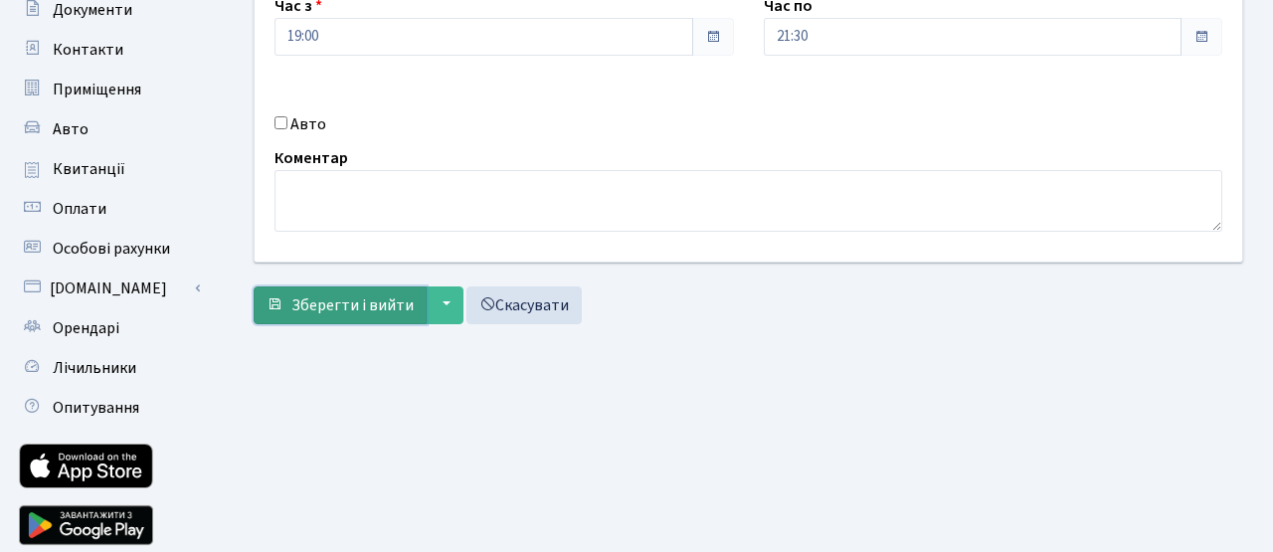
click at [356, 309] on span "Зберегти і вийти" at bounding box center [352, 305] width 122 height 22
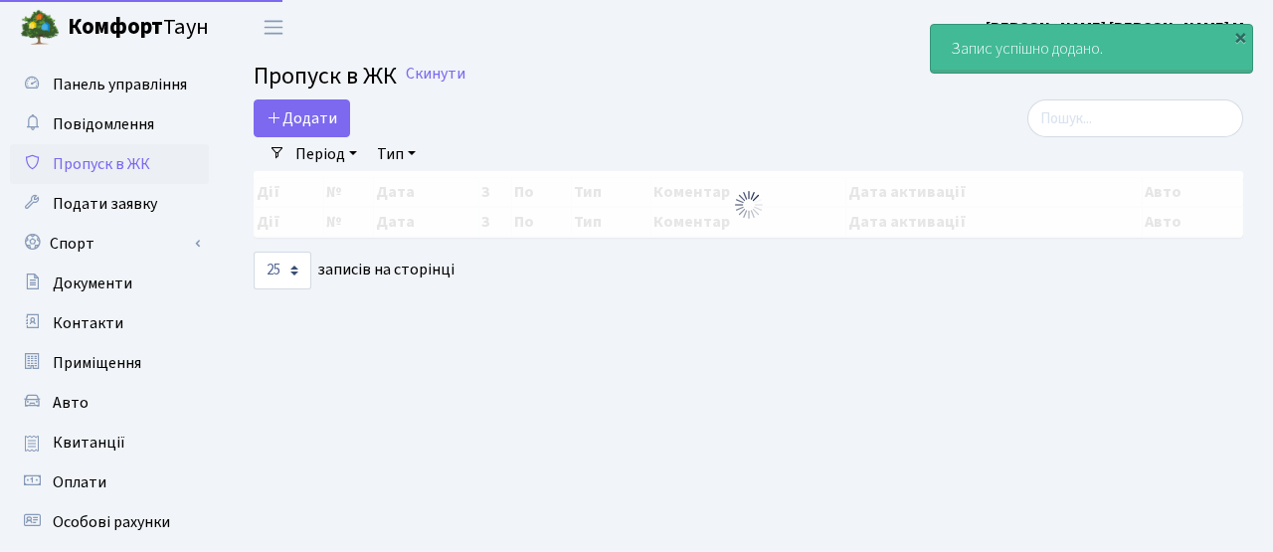
select select "25"
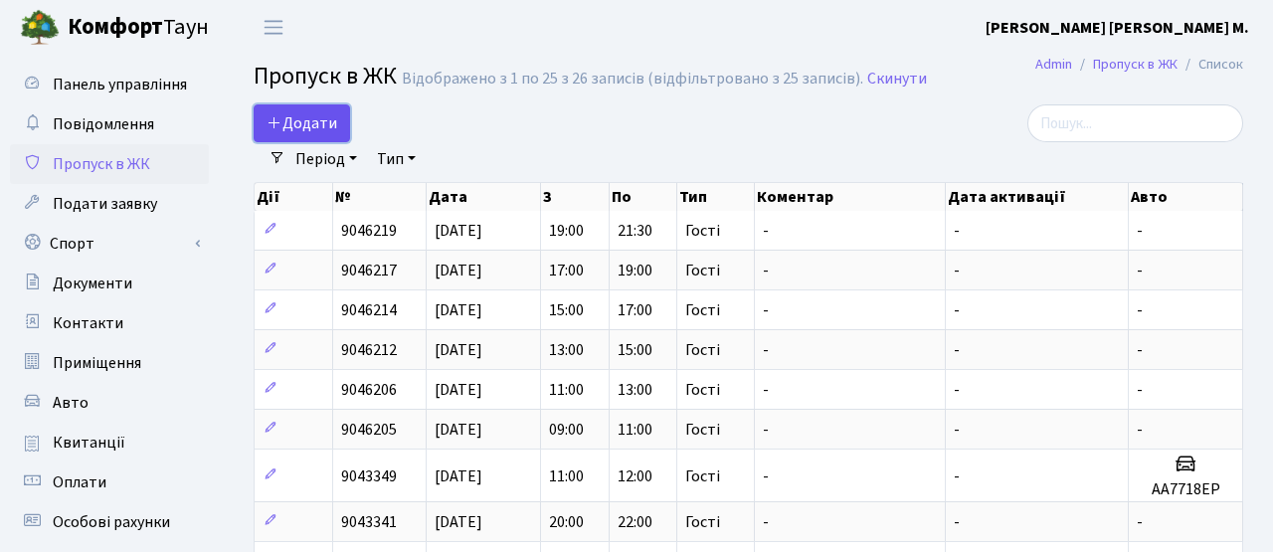
click at [321, 124] on span "Додати" at bounding box center [301, 123] width 71 height 22
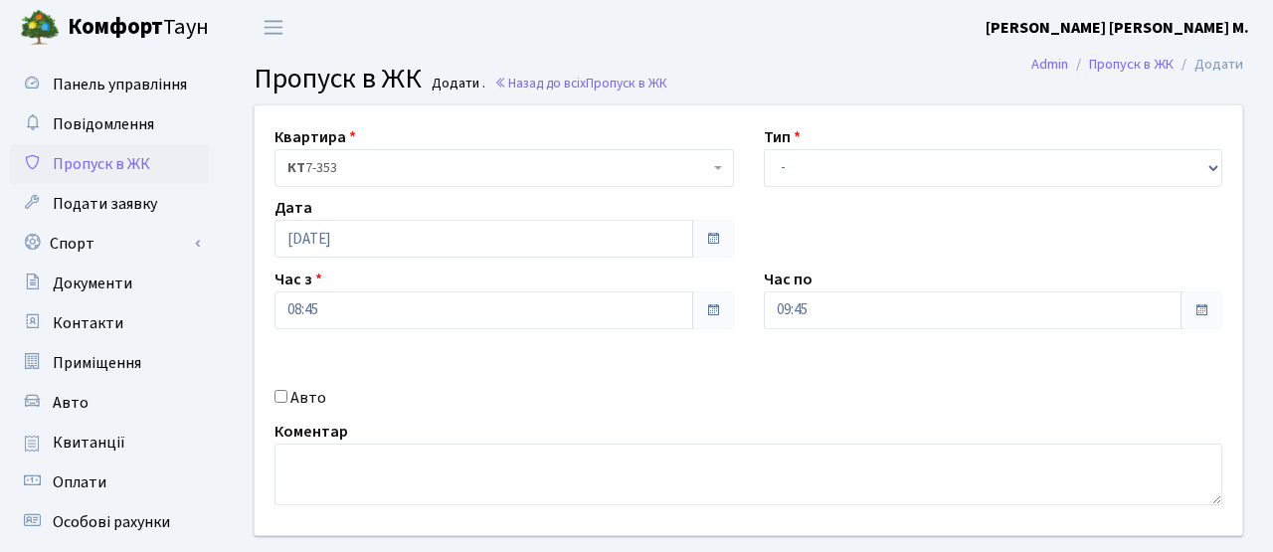
click at [288, 402] on div "Авто" at bounding box center [503, 398] width 489 height 24
click at [281, 404] on div "Авто" at bounding box center [503, 398] width 489 height 24
click at [278, 400] on input "Авто" at bounding box center [280, 396] width 13 height 13
checkbox input "true"
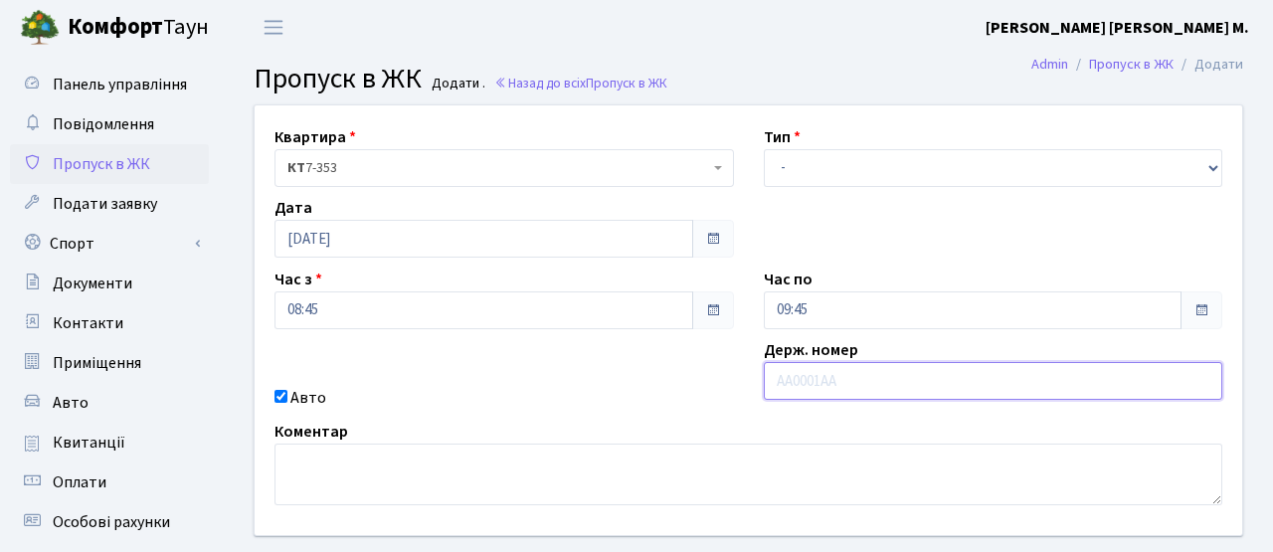
paste input "AC0678HE"
type input "AC0678HE"
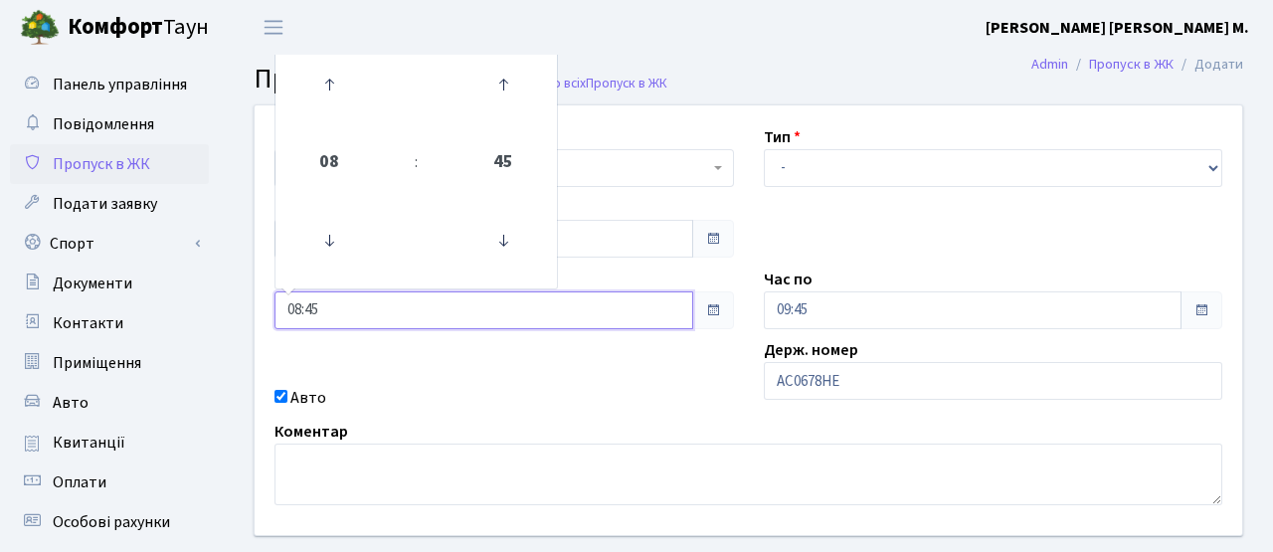
drag, startPoint x: 325, startPoint y: 320, endPoint x: 230, endPoint y: 319, distance: 95.5
click at [230, 319] on div "Квартира <b>КТ</b>&nbsp;&nbsp;&nbsp;&nbsp;7-353 <b>КТ</b>&nbsp;&nbsp;&nbsp;&nbs…" at bounding box center [748, 355] width 1049 height 503
type input "11:30"
click at [655, 386] on div "Квартира <b>КТ</b>&nbsp;&nbsp;&nbsp;&nbsp;7-353 <b>КТ</b>&nbsp;&nbsp;&nbsp;&nbs…" at bounding box center [748, 320] width 1017 height 430
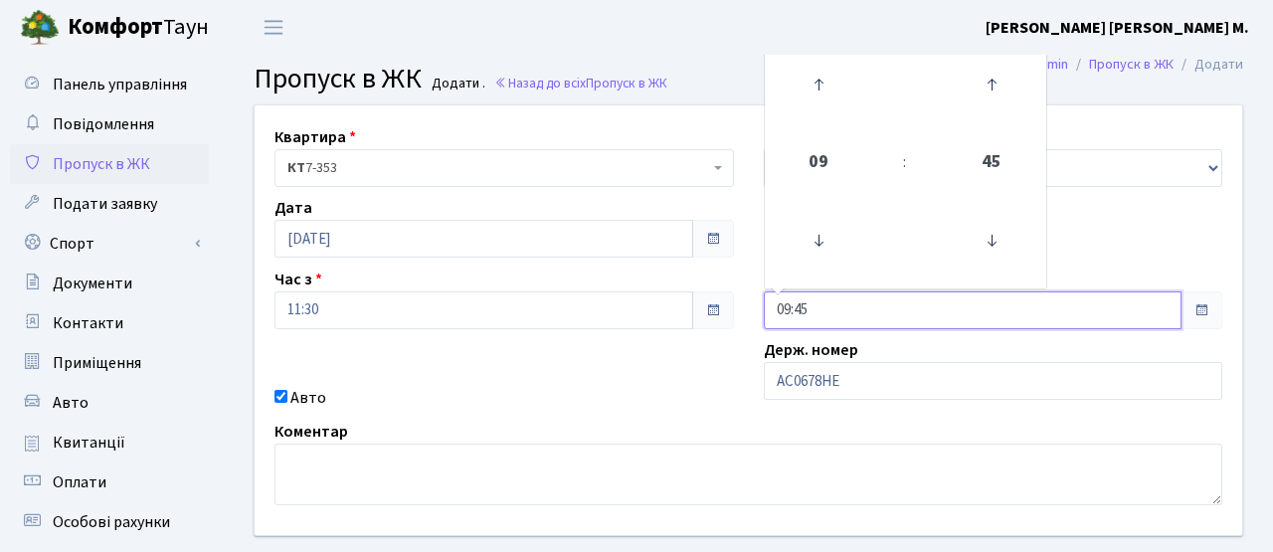
drag, startPoint x: 820, startPoint y: 313, endPoint x: 734, endPoint y: 311, distance: 86.5
click at [734, 311] on div "Квартира <b>КТ</b>&nbsp;&nbsp;&nbsp;&nbsp;7-353 <b>КТ</b>&nbsp;&nbsp;&nbsp;&nbs…" at bounding box center [748, 320] width 1017 height 430
type input "13:00"
click at [722, 403] on div "Авто" at bounding box center [503, 398] width 489 height 24
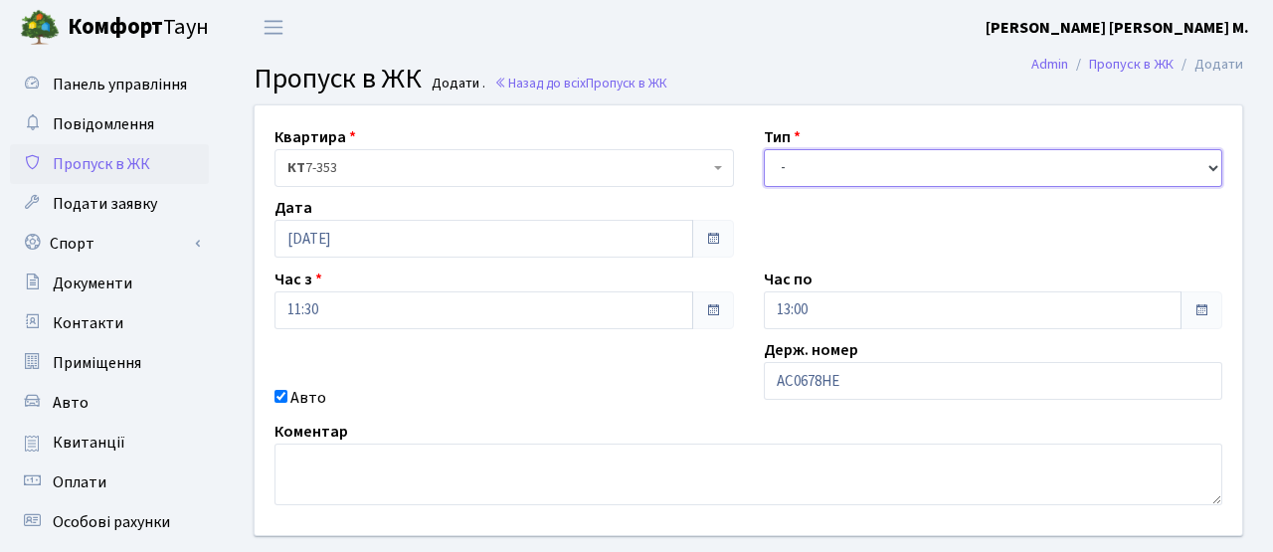
click at [793, 159] on select "- Доставка Таксі Гості Сервіс" at bounding box center [993, 168] width 459 height 38
select select "3"
click at [764, 149] on select "- Доставка Таксі Гості Сервіс" at bounding box center [993, 168] width 459 height 38
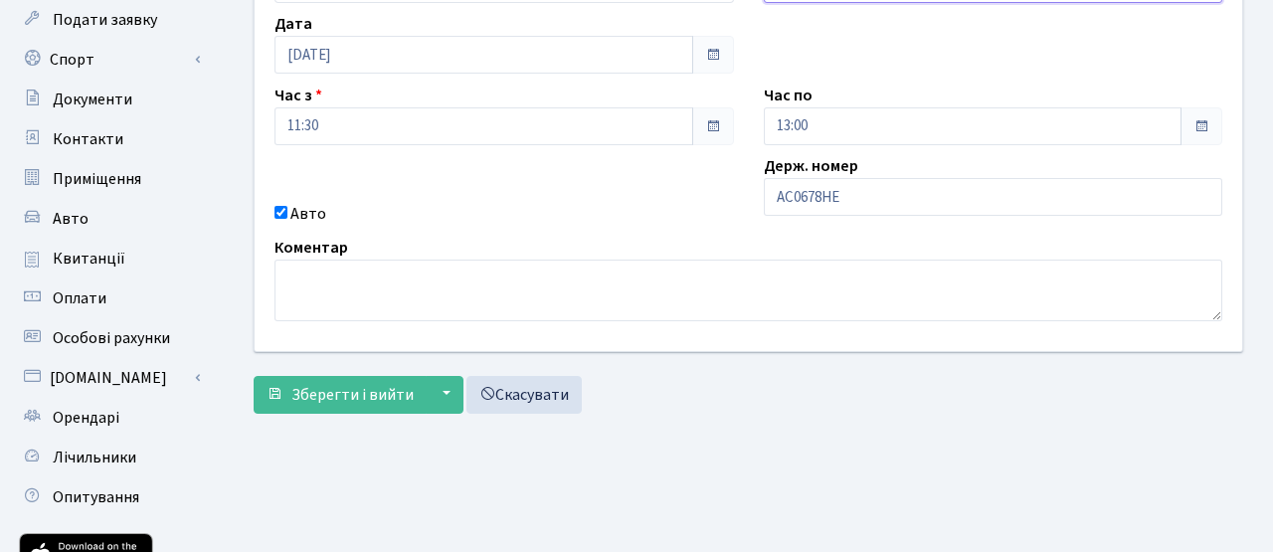
scroll to position [289, 0]
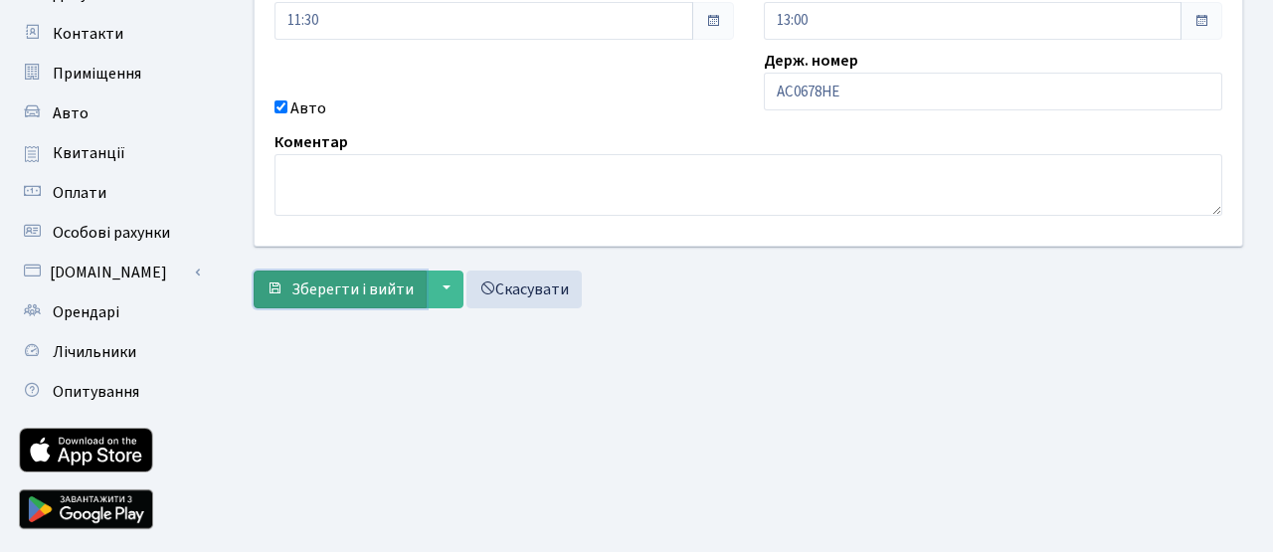
click at [370, 293] on span "Зберегти і вийти" at bounding box center [352, 289] width 122 height 22
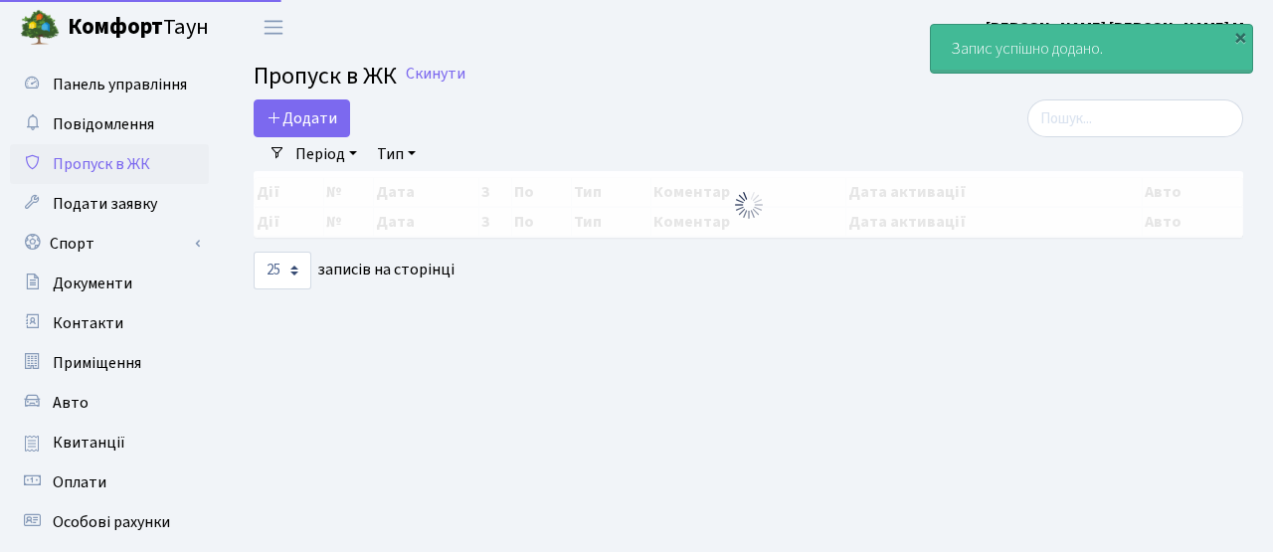
select select "25"
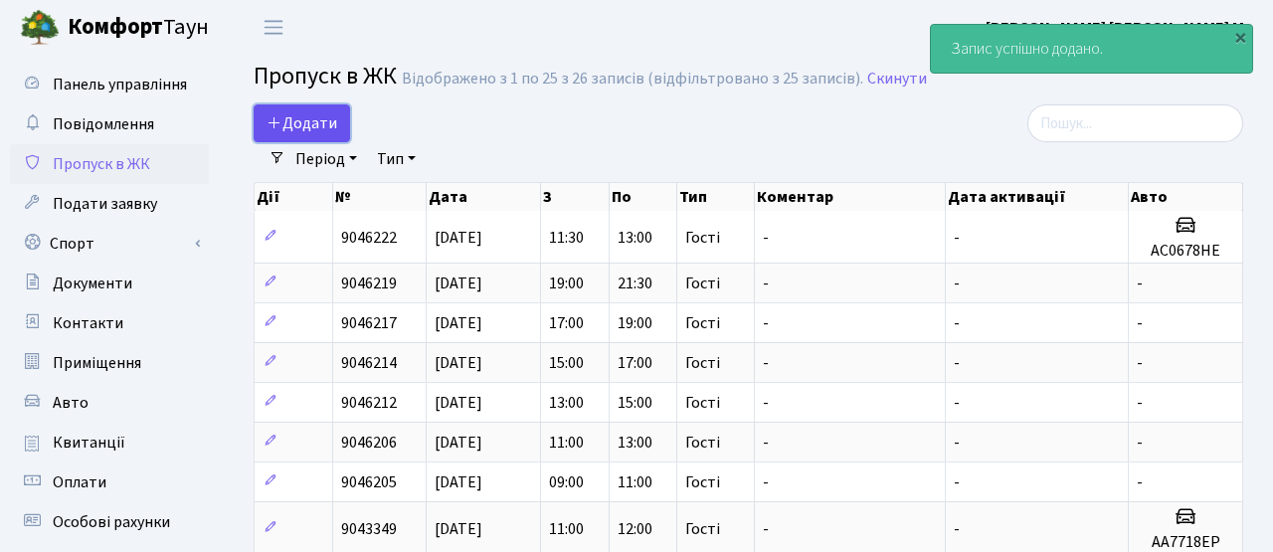
click at [297, 125] on span "Додати" at bounding box center [301, 123] width 71 height 22
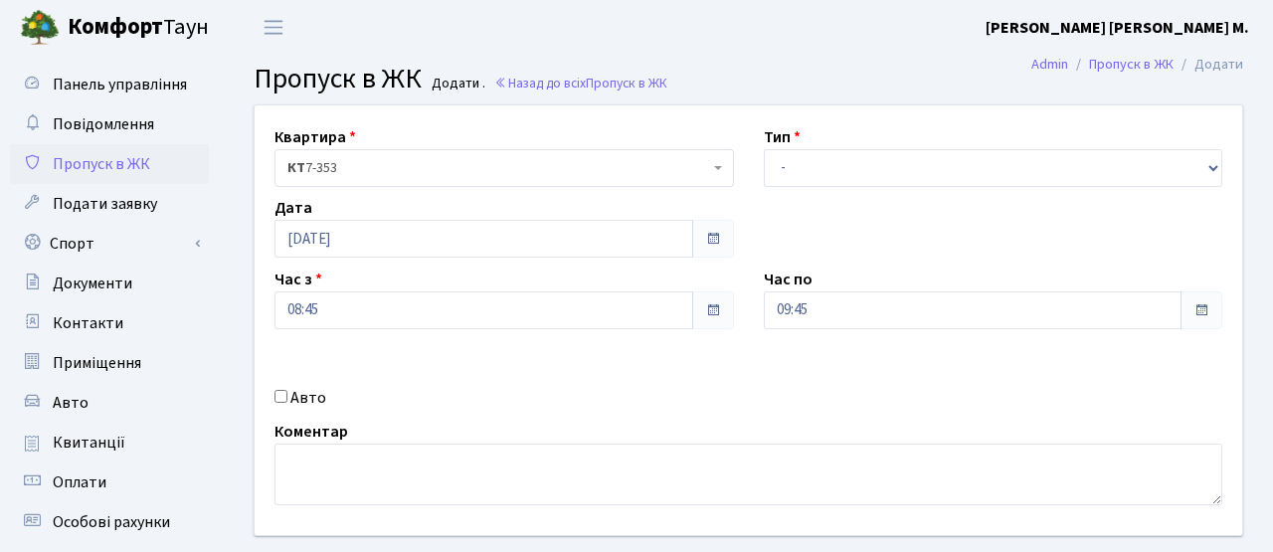
click at [276, 392] on input "Авто" at bounding box center [280, 396] width 13 height 13
checkbox input "true"
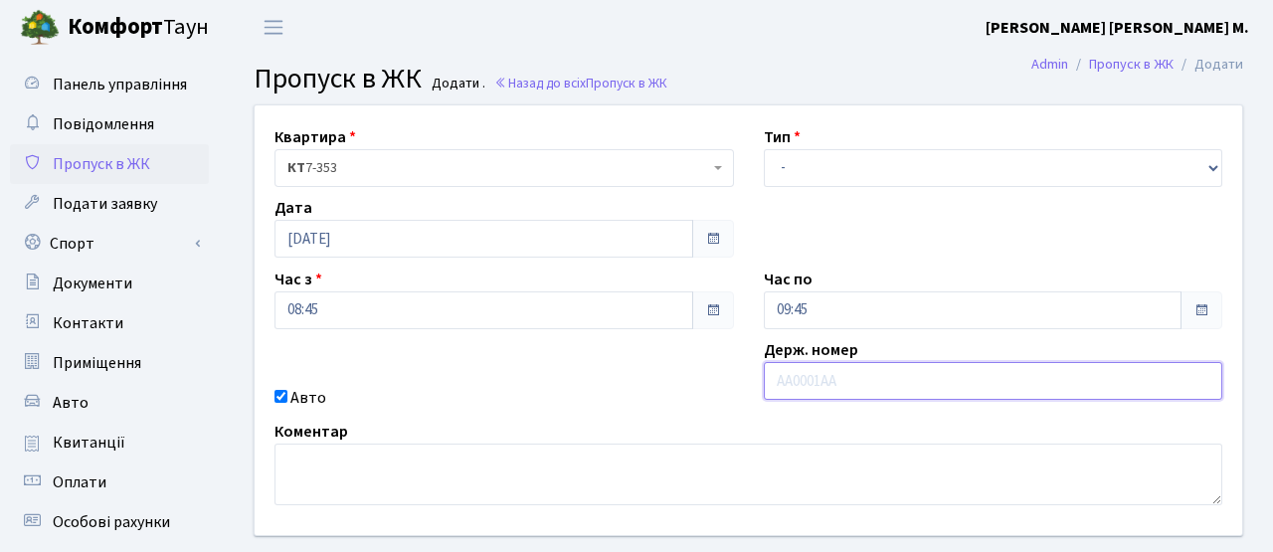
paste input "КА0312НН"
type input "КА0312НН"
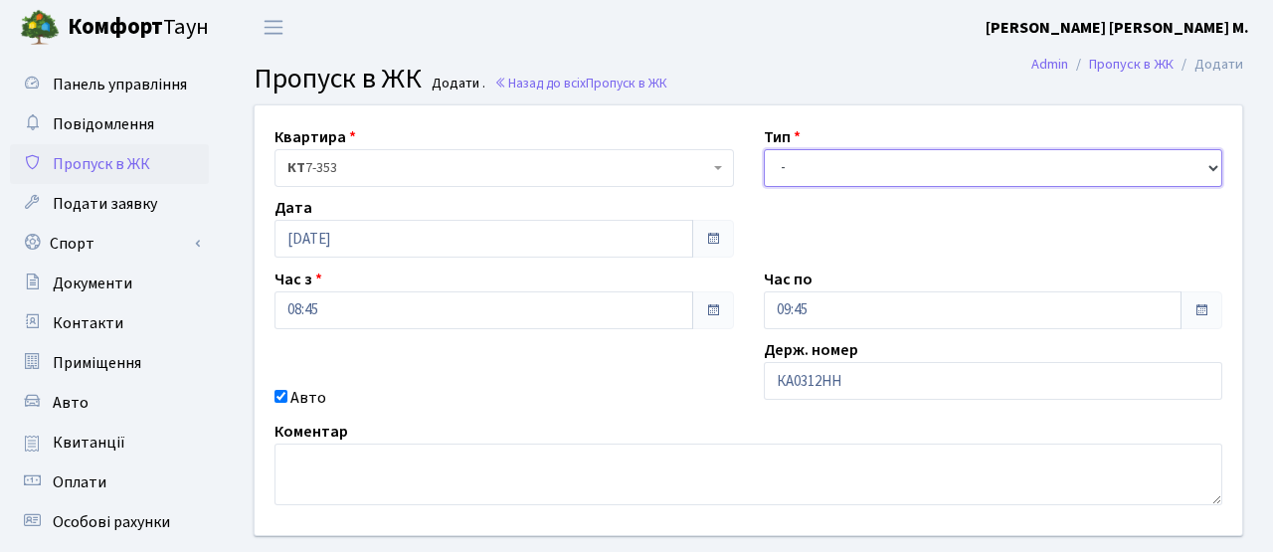
click at [819, 166] on select "- Доставка Таксі Гості Сервіс" at bounding box center [993, 168] width 459 height 38
select select "3"
click at [764, 149] on select "- Доставка Таксі Гості Сервіс" at bounding box center [993, 168] width 459 height 38
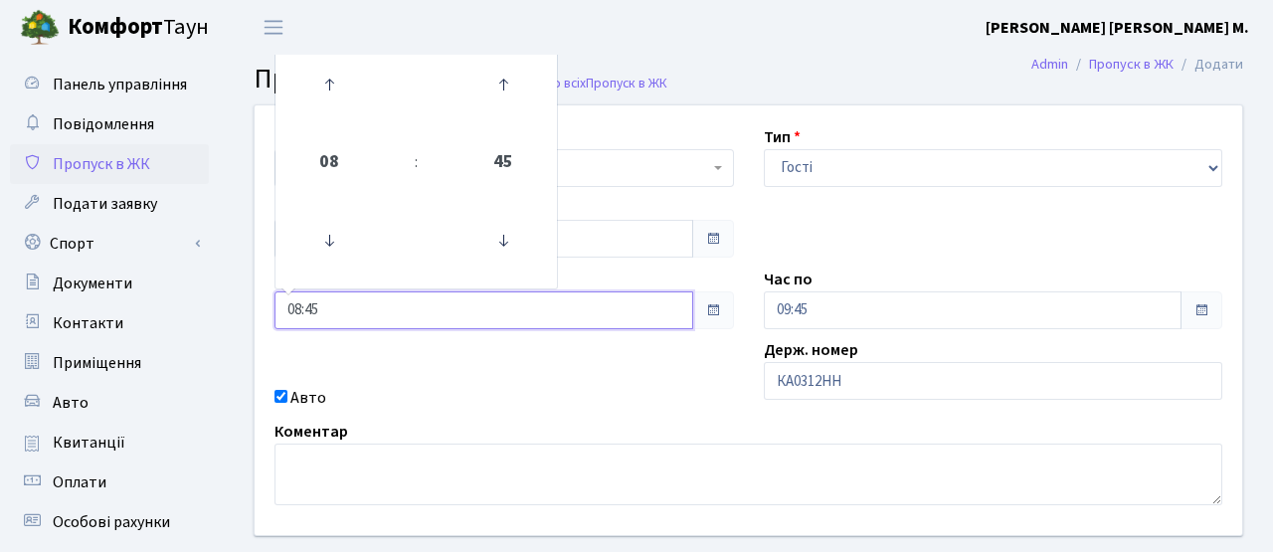
drag, startPoint x: 334, startPoint y: 311, endPoint x: 247, endPoint y: 307, distance: 87.6
click at [248, 309] on div "Квартира <b>КТ</b>&nbsp;&nbsp;&nbsp;&nbsp;7-353 <b>КТ</b>&nbsp;&nbsp;&nbsp;&nbs…" at bounding box center [748, 320] width 1017 height 430
type input "15:00"
click at [416, 397] on div "Авто" at bounding box center [503, 398] width 489 height 24
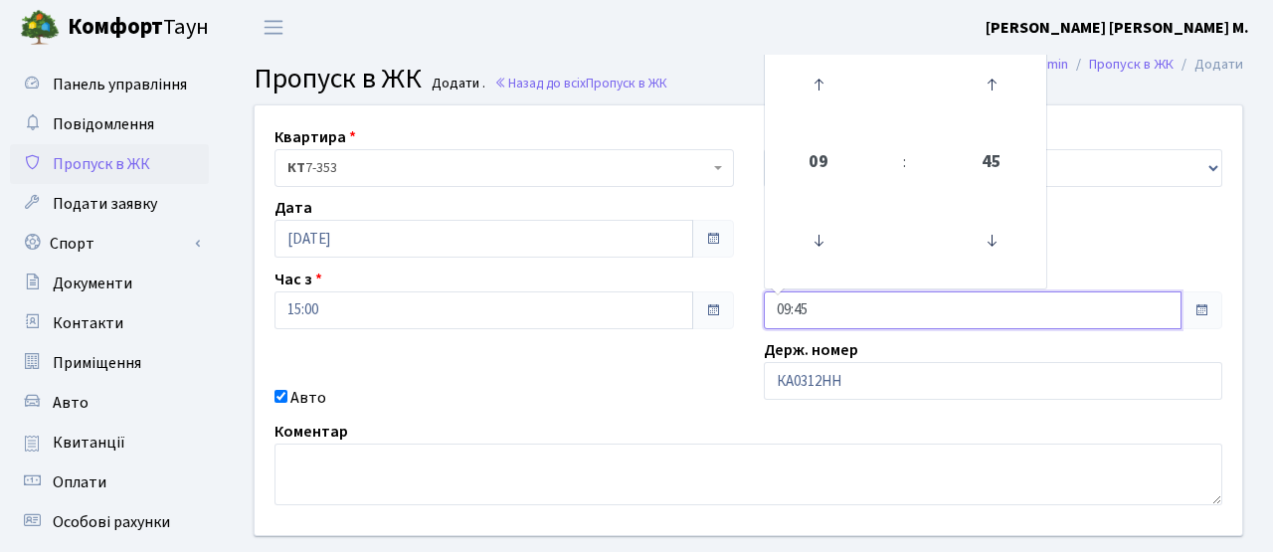
drag, startPoint x: 816, startPoint y: 313, endPoint x: 702, endPoint y: 312, distance: 114.3
click at [702, 312] on div "Квартира <b>КТ</b>&nbsp;&nbsp;&nbsp;&nbsp;7-353 <b>КТ</b>&nbsp;&nbsp;&nbsp;&nbs…" at bounding box center [748, 320] width 1017 height 430
type input "16:00"
click at [628, 366] on div "Квартира <b>КТ</b>&nbsp;&nbsp;&nbsp;&nbsp;7-353 <b>КТ</b>&nbsp;&nbsp;&nbsp;&nbs…" at bounding box center [748, 320] width 1017 height 430
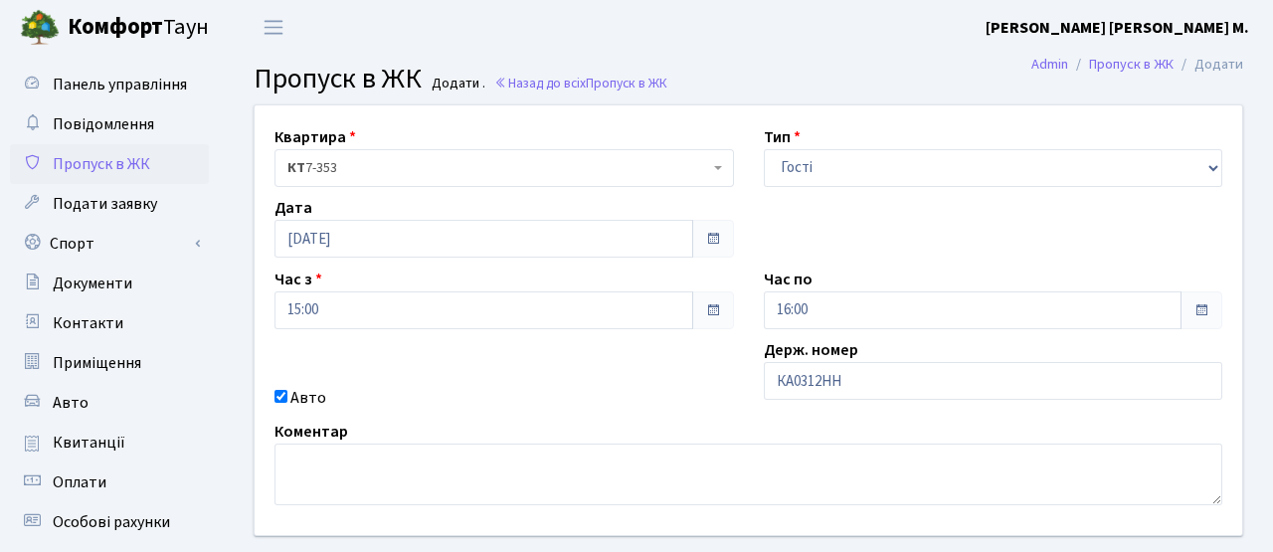
scroll to position [313, 0]
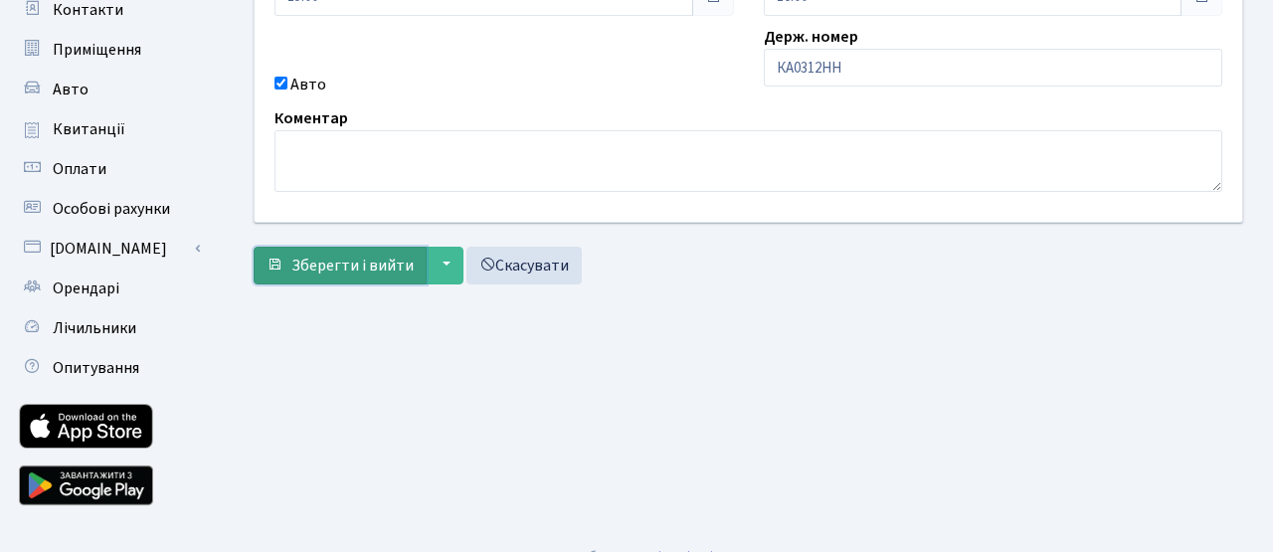
click at [367, 276] on button "Зберегти і вийти" at bounding box center [340, 266] width 173 height 38
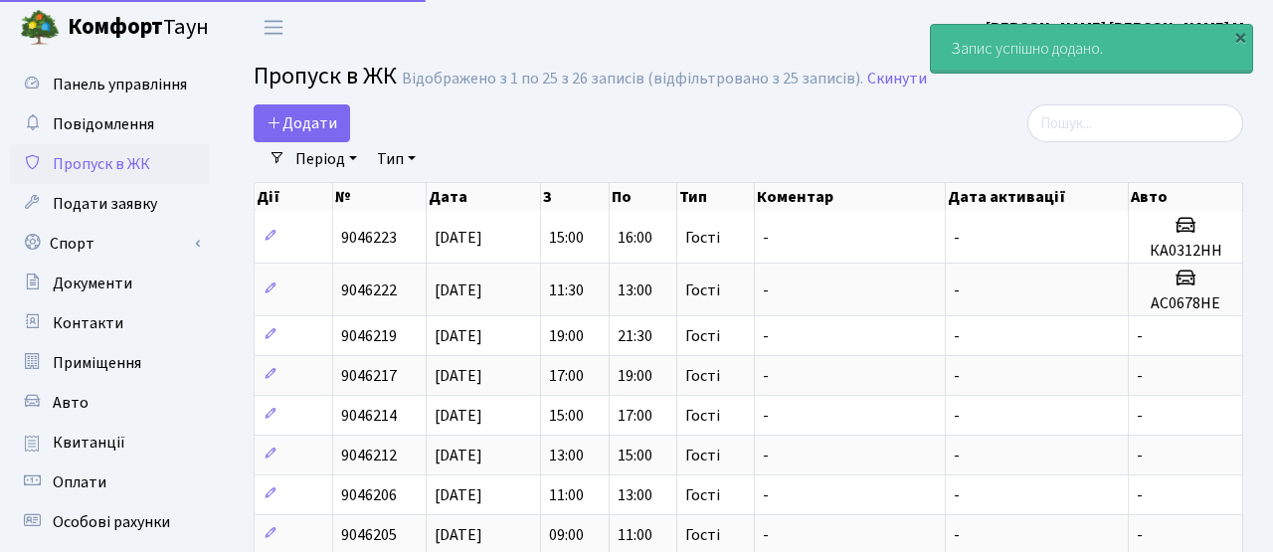
select select "25"
